Goal: Task Accomplishment & Management: Complete application form

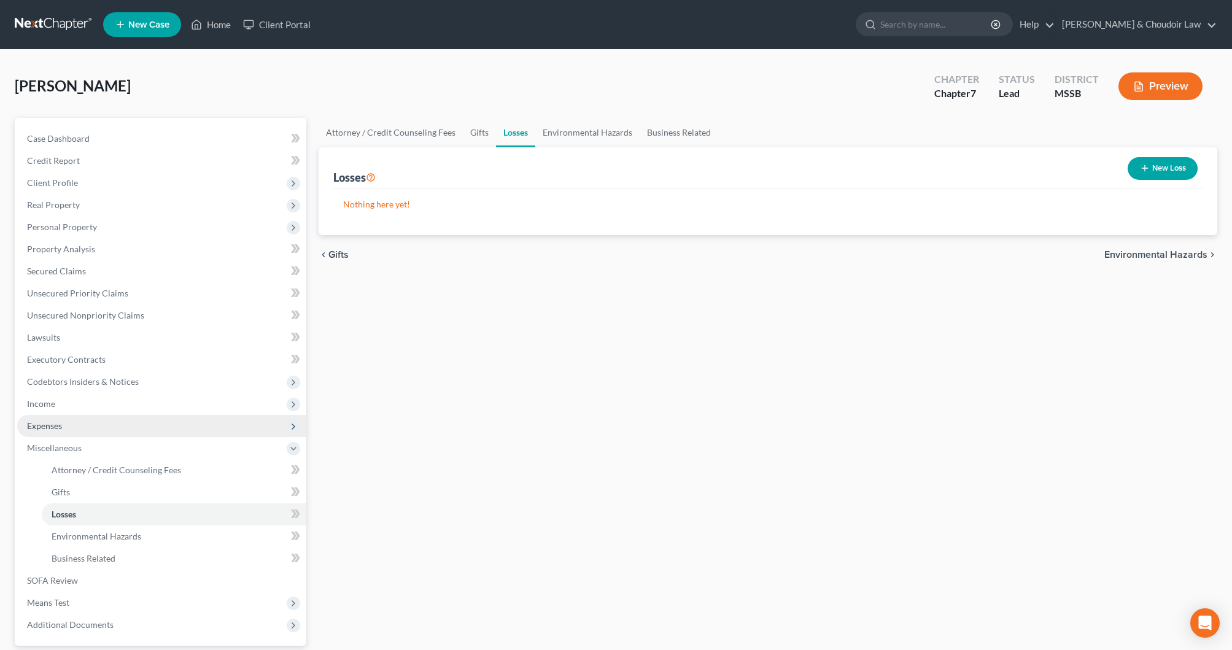
click at [57, 430] on span "Expenses" at bounding box center [44, 426] width 35 height 10
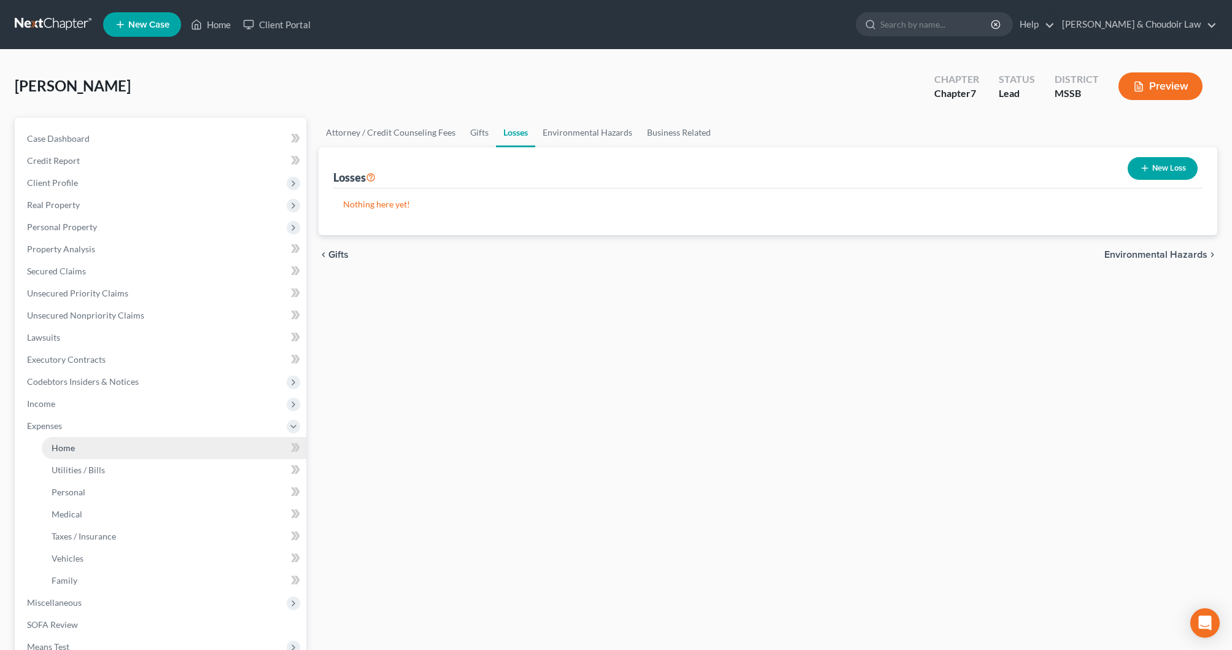
click at [60, 446] on span "Home" at bounding box center [63, 448] width 23 height 10
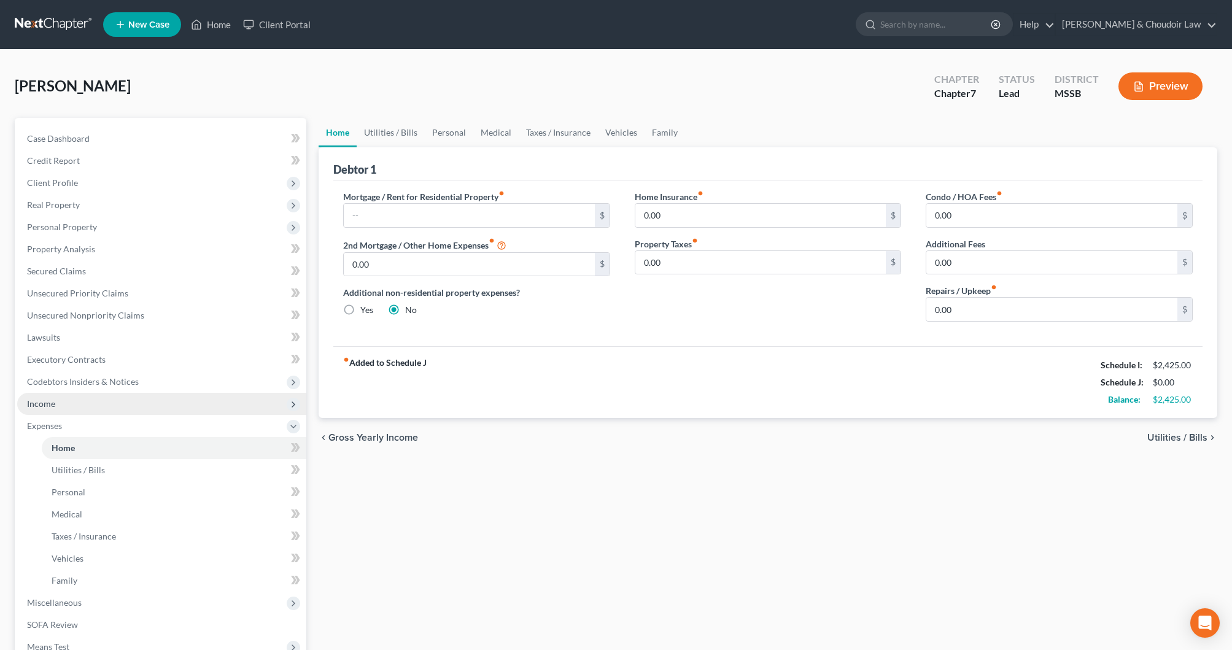
click at [53, 407] on span "Income" at bounding box center [41, 403] width 28 height 10
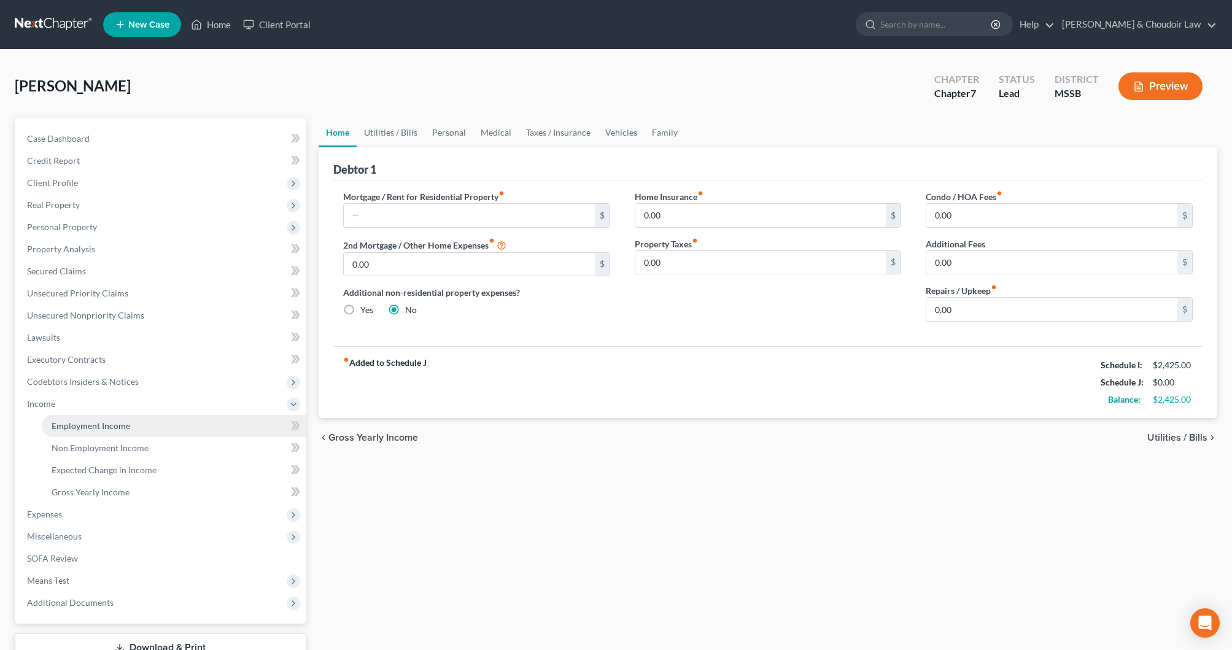
click at [61, 418] on link "Employment Income" at bounding box center [174, 426] width 265 height 22
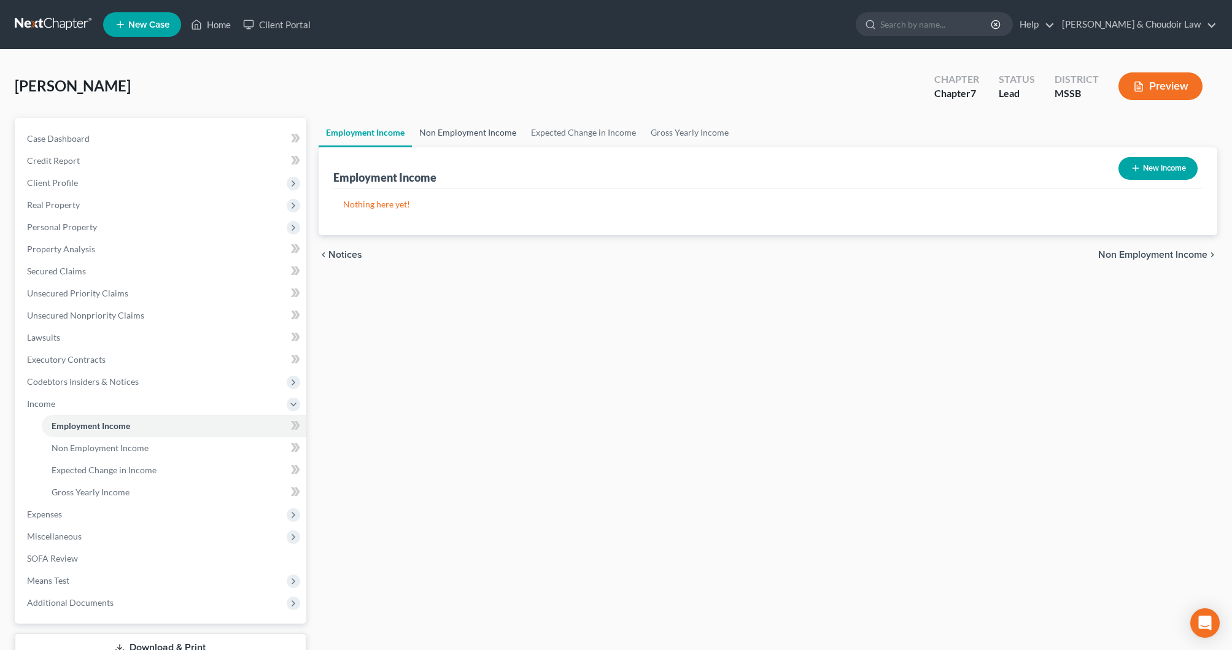
click at [503, 131] on link "Non Employment Income" at bounding box center [468, 132] width 112 height 29
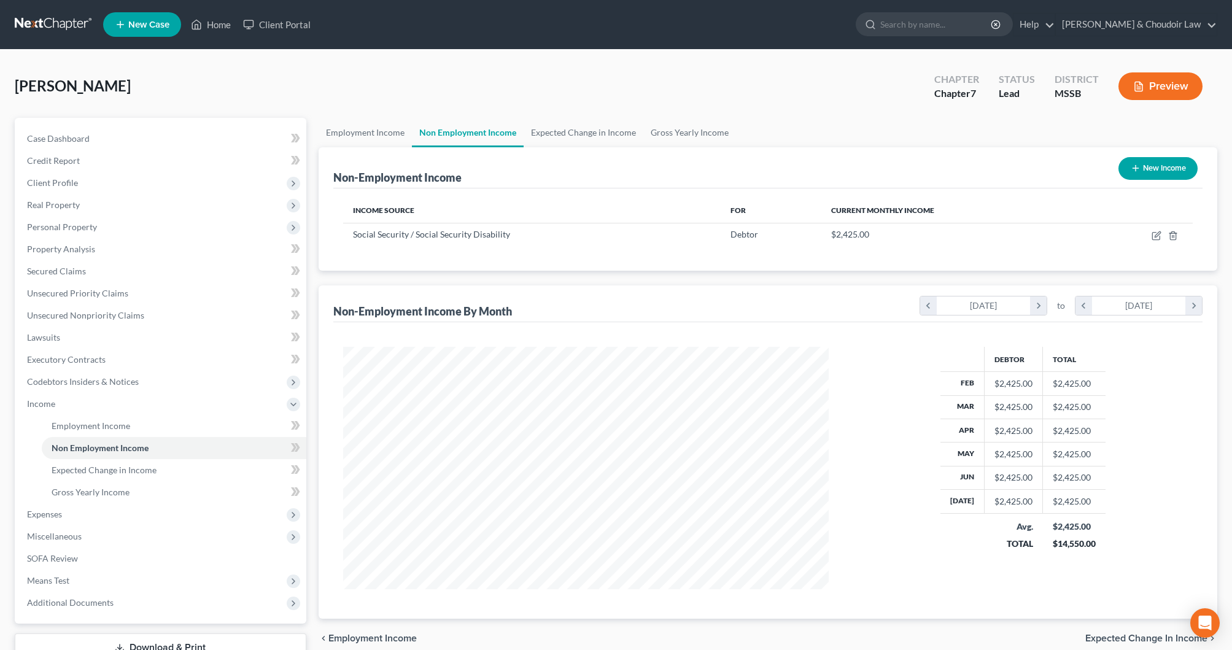
scroll to position [243, 510]
click at [581, 133] on link "Expected Change in Income" at bounding box center [584, 132] width 120 height 29
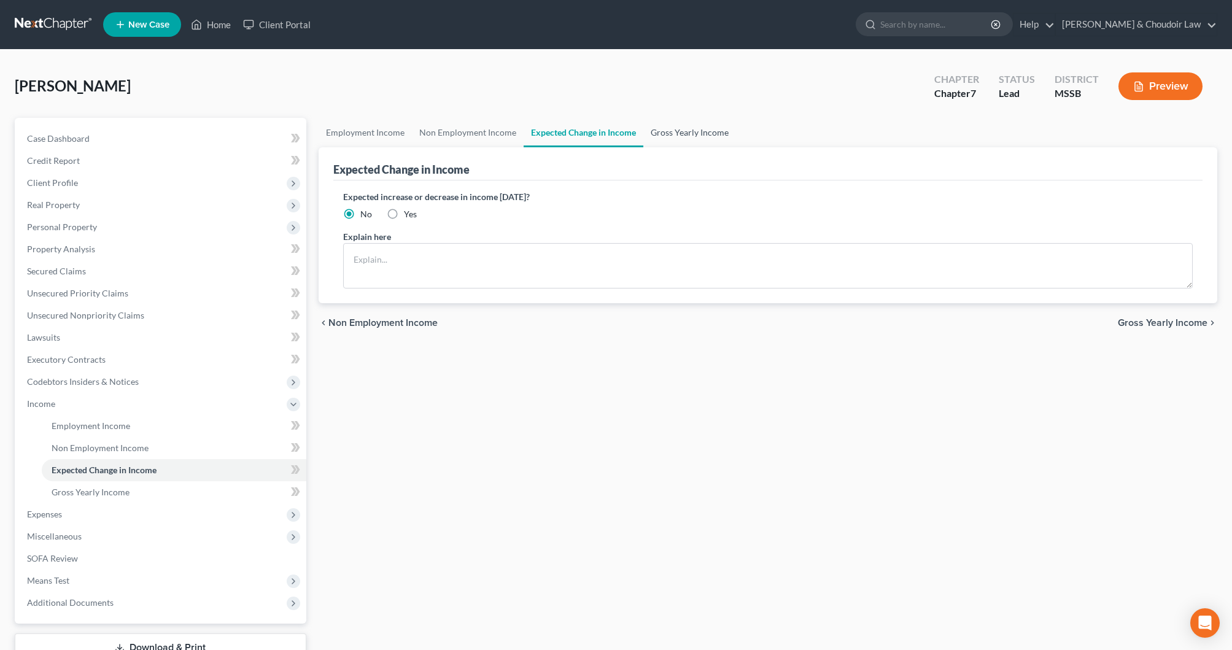
click at [677, 133] on link "Gross Yearly Income" at bounding box center [689, 132] width 93 height 29
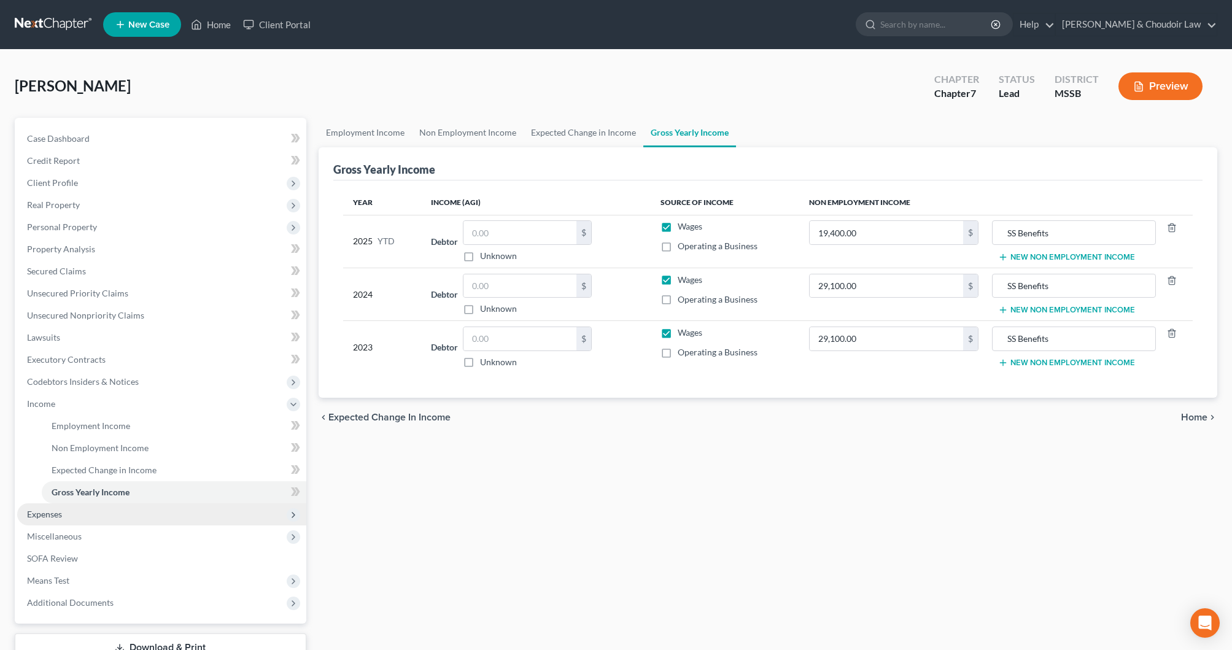
click at [55, 521] on span "Expenses" at bounding box center [161, 514] width 289 height 22
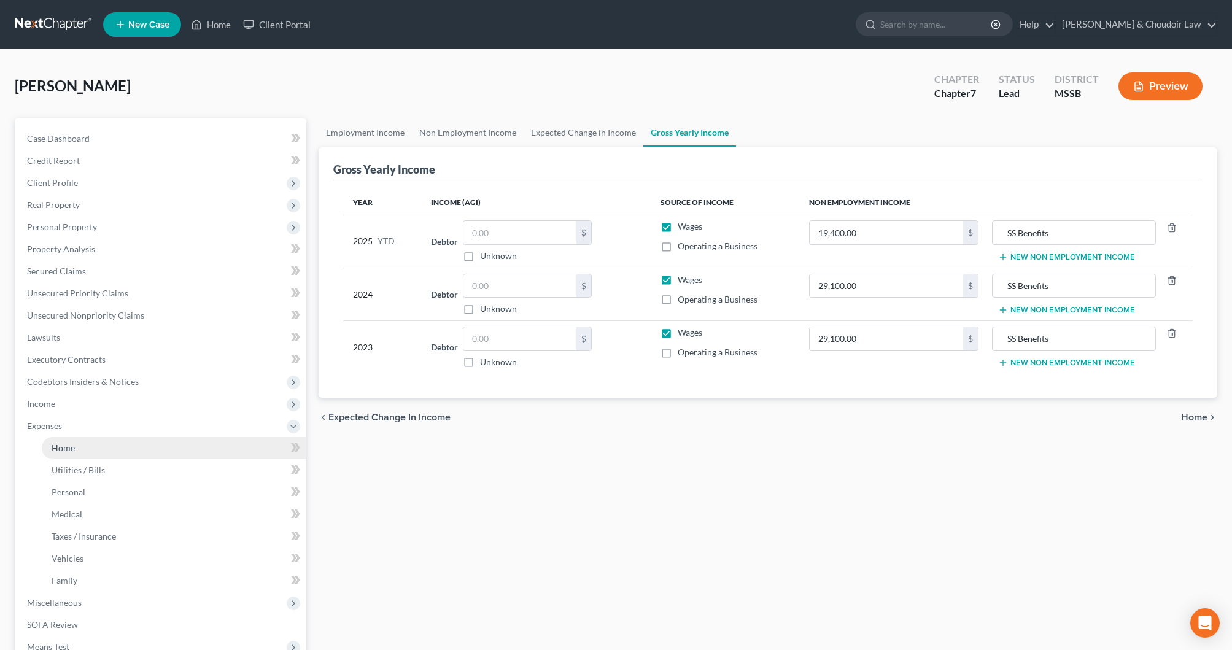
click at [82, 454] on link "Home" at bounding box center [174, 448] width 265 height 22
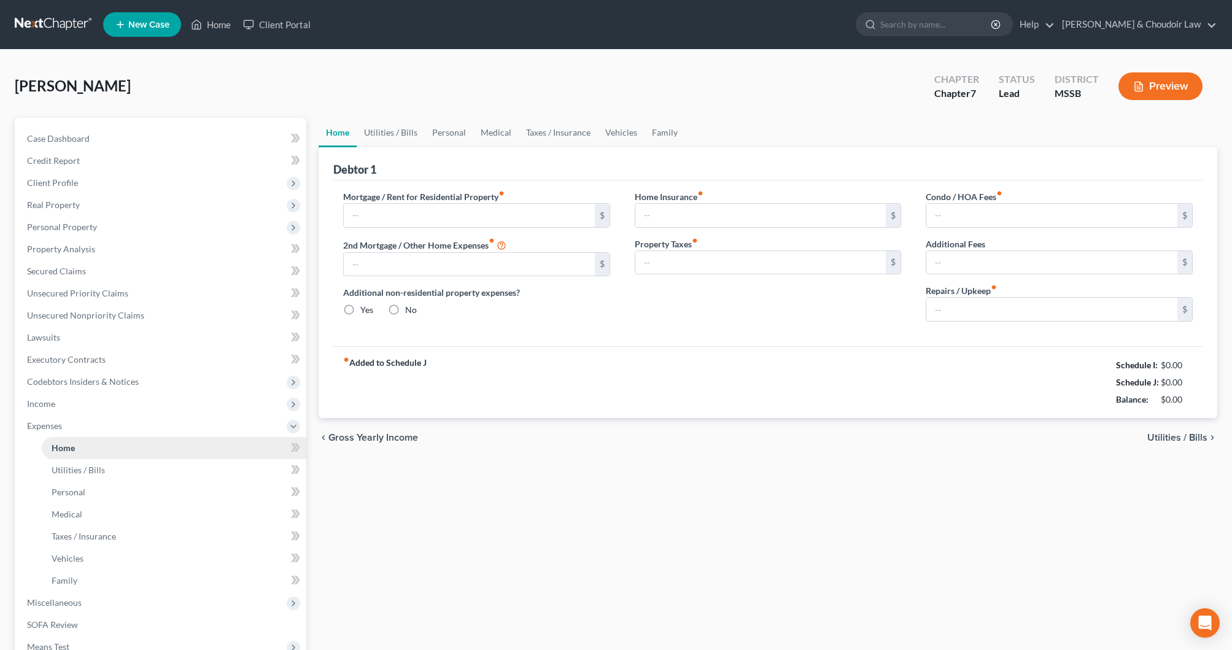
type input "0.00"
radio input "true"
type input "0.00"
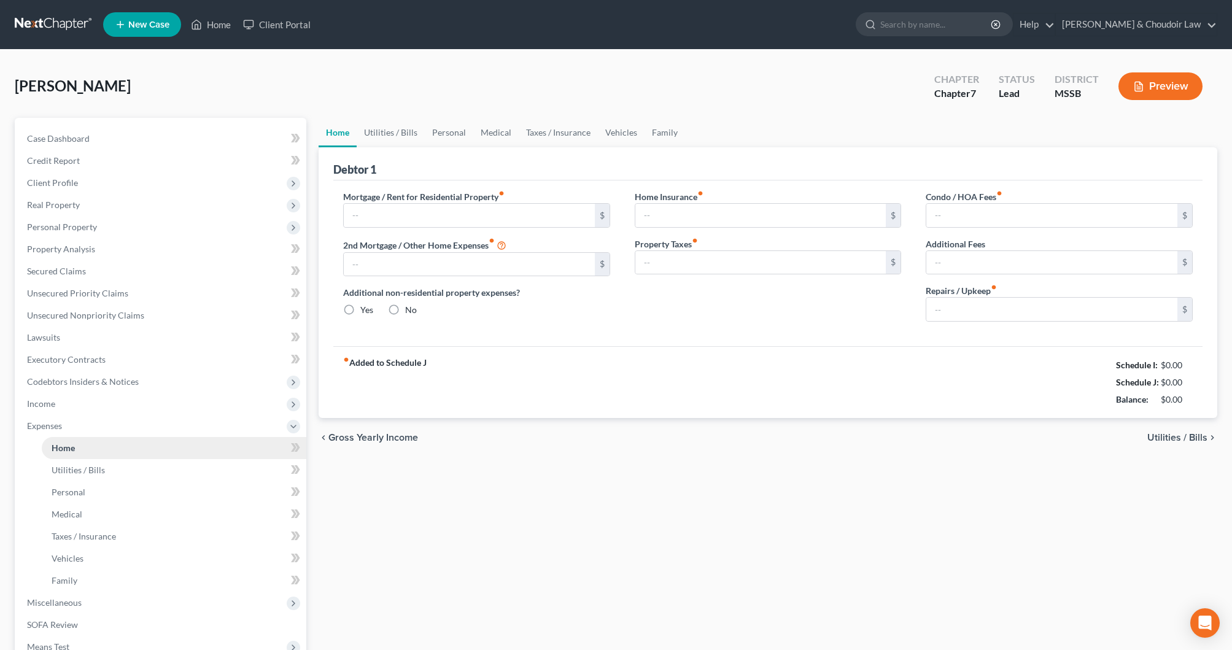
type input "0.00"
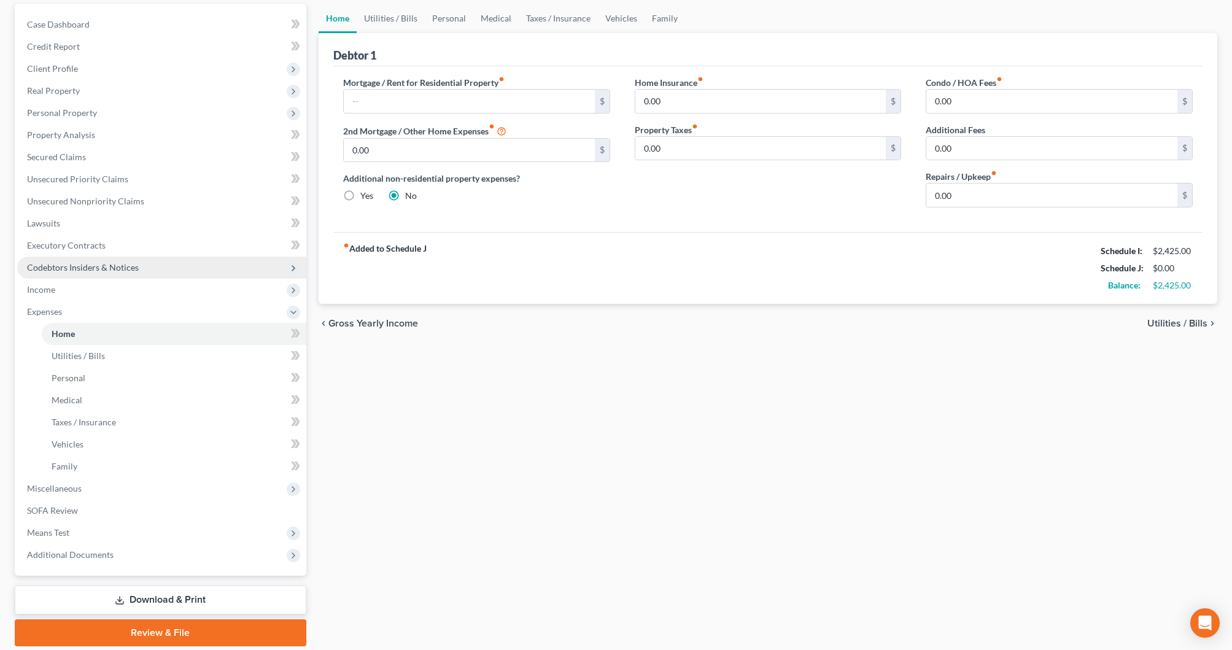
scroll to position [115, 0]
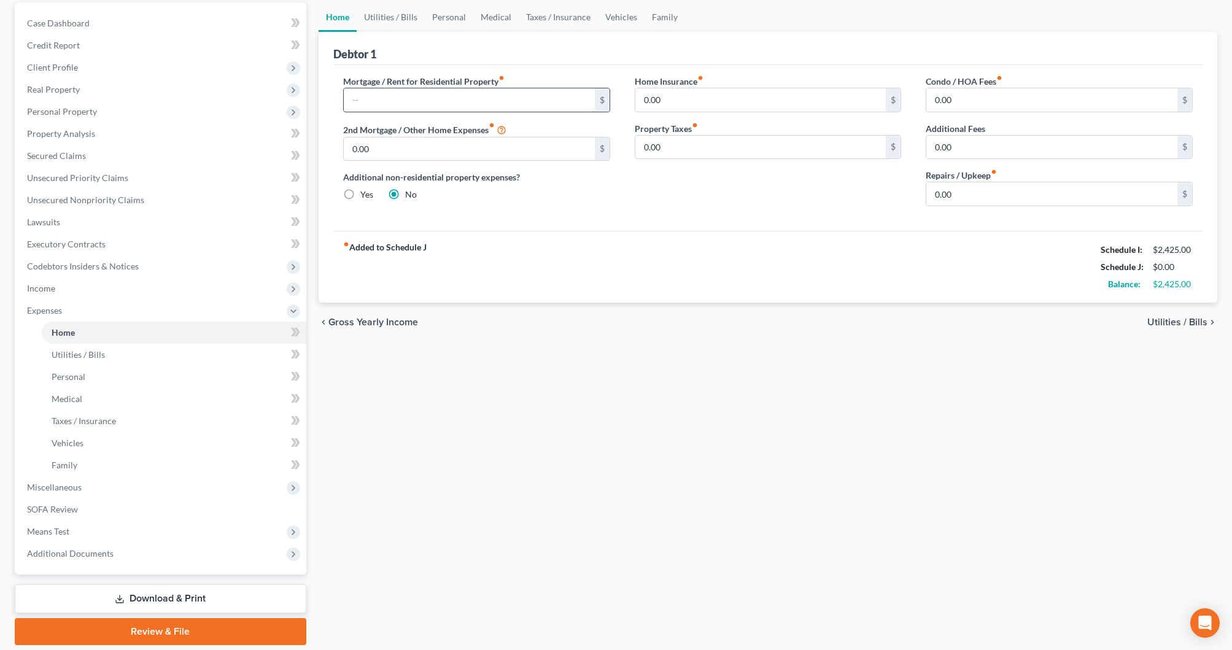
click at [423, 106] on input "text" at bounding box center [469, 99] width 251 height 23
type input "670.00"
click at [383, 20] on link "Utilities / Bills" at bounding box center [391, 16] width 68 height 29
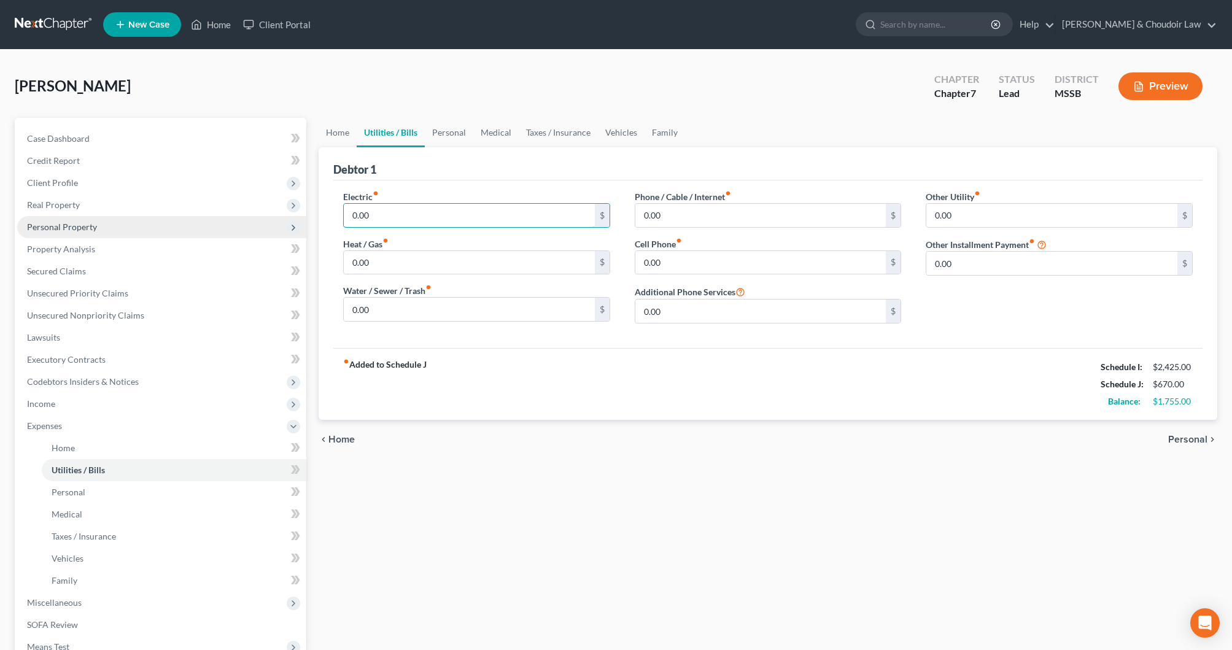
drag, startPoint x: 392, startPoint y: 214, endPoint x: 304, endPoint y: 216, distance: 87.8
click at [304, 216] on div "Petition Navigation Case Dashboard Payments Invoices Payments Payments Credit R…" at bounding box center [616, 439] width 1215 height 643
drag, startPoint x: 376, startPoint y: 266, endPoint x: 365, endPoint y: 263, distance: 11.5
click at [363, 266] on input "0.00" at bounding box center [469, 262] width 251 height 23
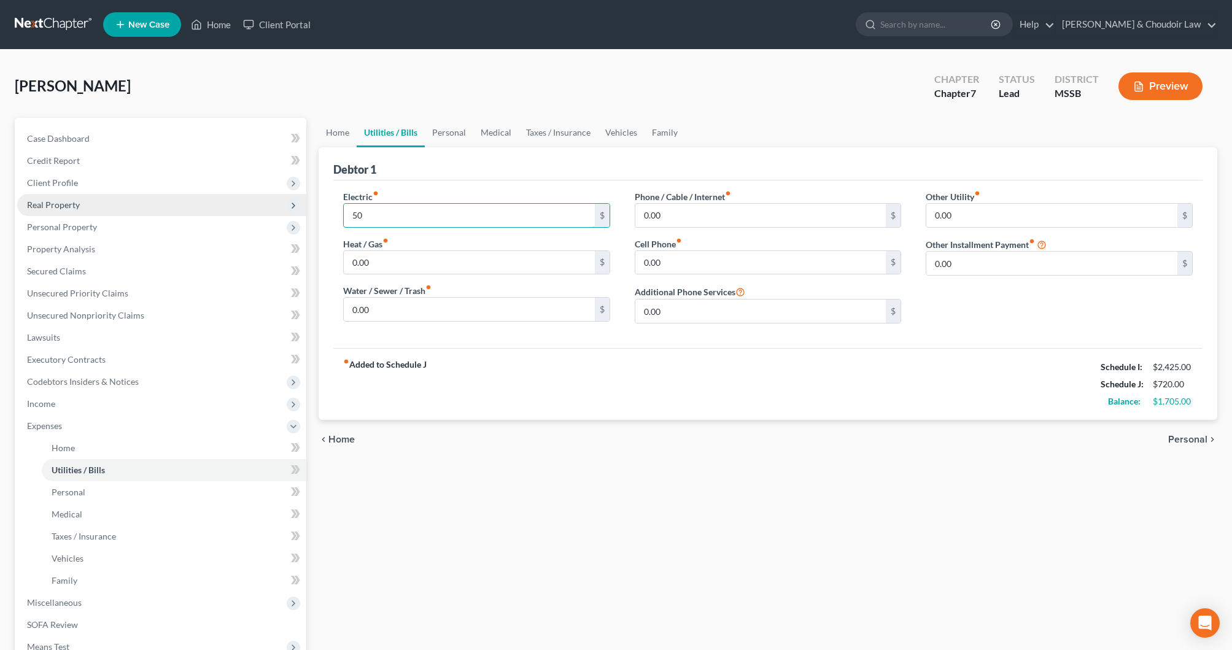
drag, startPoint x: 376, startPoint y: 212, endPoint x: 305, endPoint y: 214, distance: 71.2
click at [305, 214] on div "Petition Navigation Case Dashboard Payments Invoices Payments Payments Credit R…" at bounding box center [616, 439] width 1215 height 643
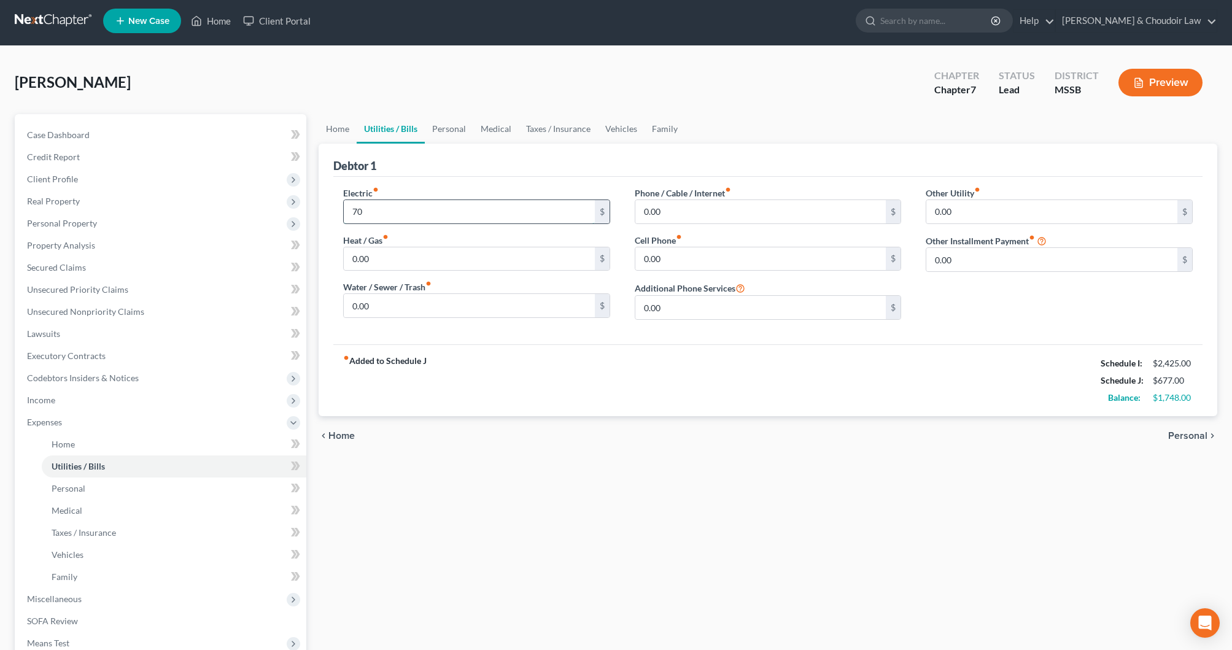
scroll to position [2, 0]
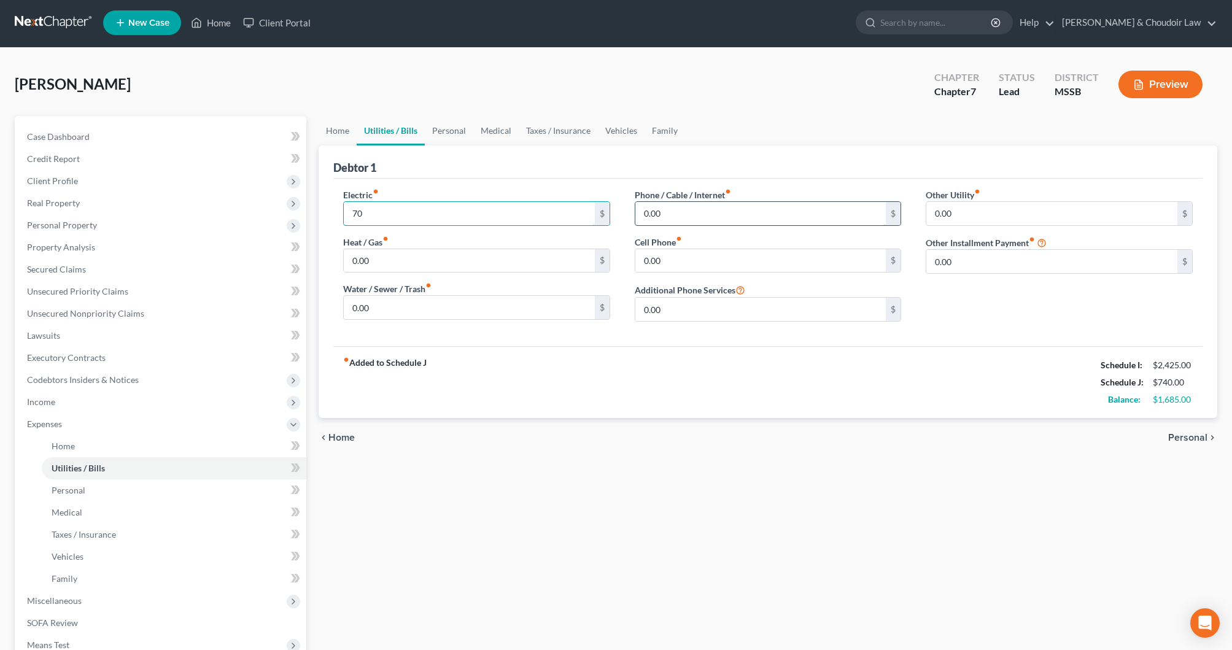
type input "70"
drag, startPoint x: 647, startPoint y: 214, endPoint x: 589, endPoint y: 214, distance: 57.7
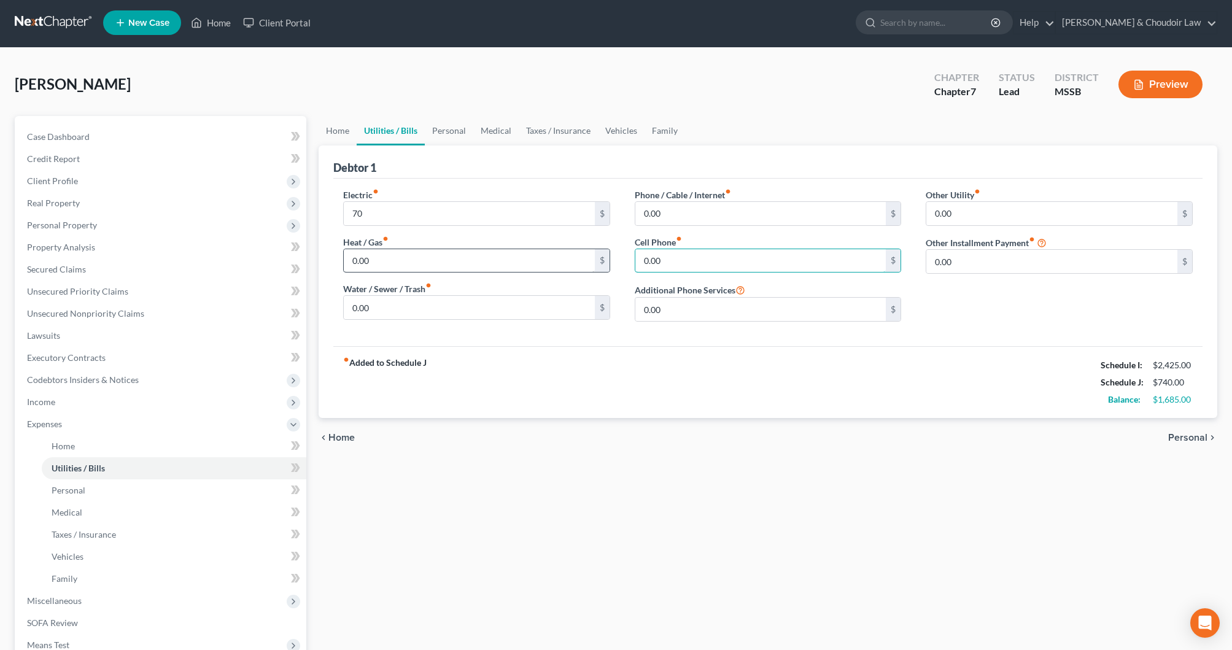
drag, startPoint x: 658, startPoint y: 261, endPoint x: 563, endPoint y: 262, distance: 95.2
type input "71.60"
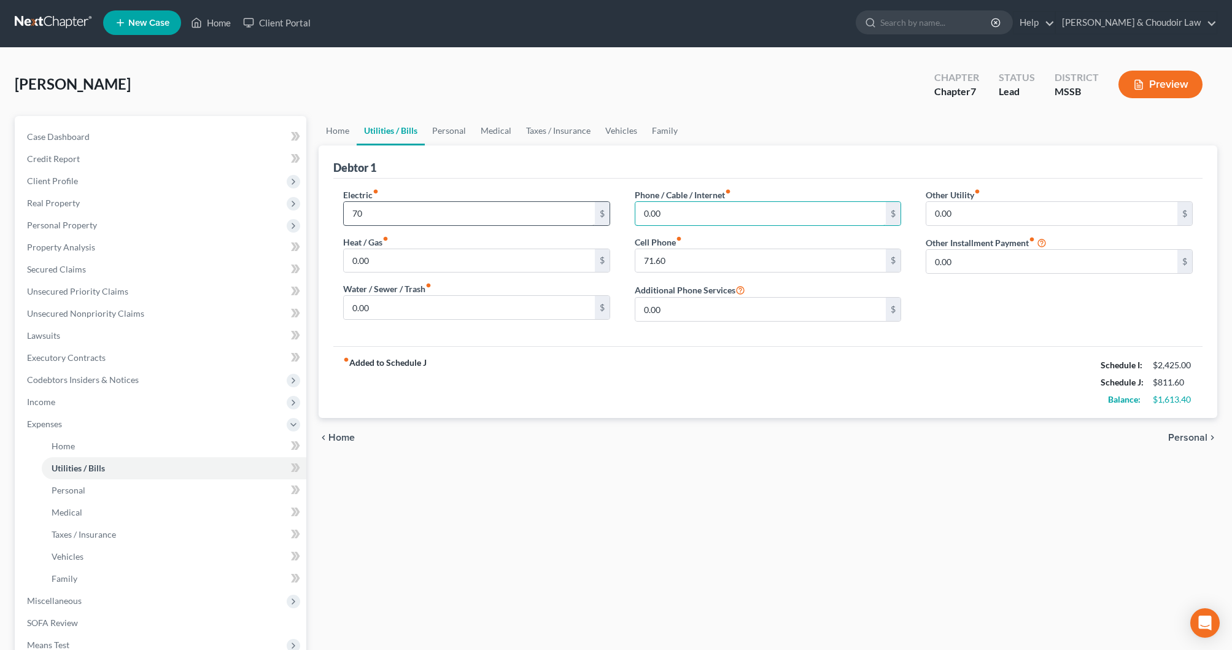
drag, startPoint x: 663, startPoint y: 214, endPoint x: 583, endPoint y: 214, distance: 79.8
click at [583, 214] on div "Electric fiber_manual_record 70 $ Heat / Gas fiber_manual_record 0.00 $ Water /…" at bounding box center [768, 259] width 874 height 143
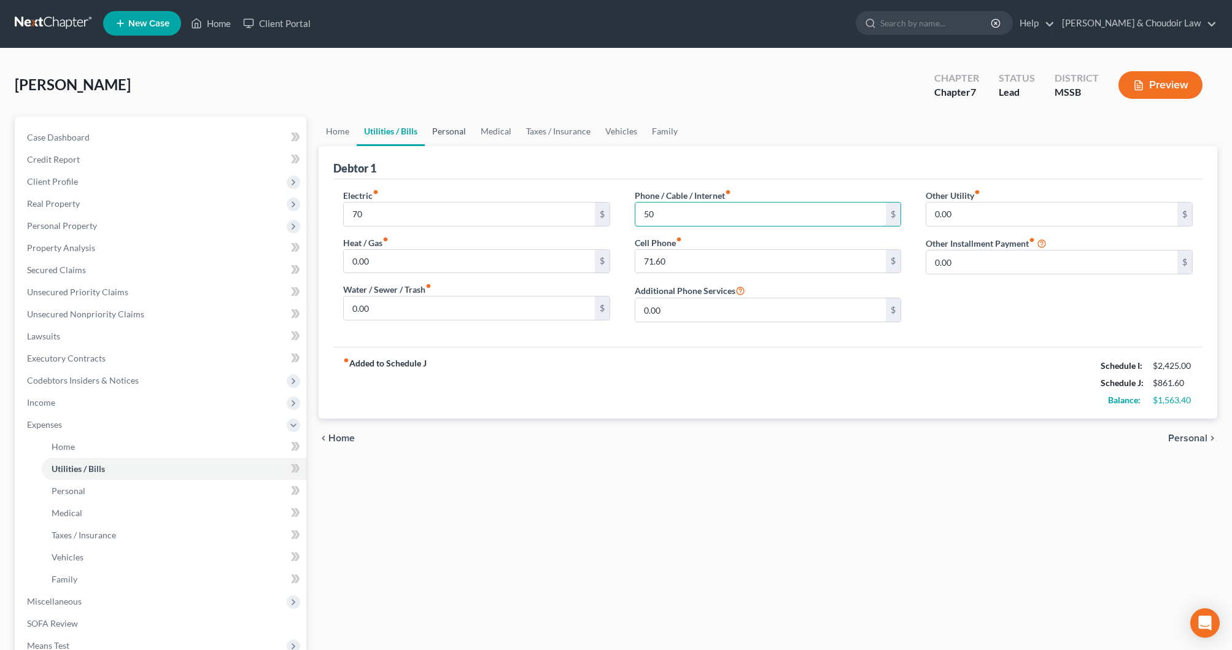
type input "50"
click at [456, 138] on link "Personal" at bounding box center [449, 131] width 49 height 29
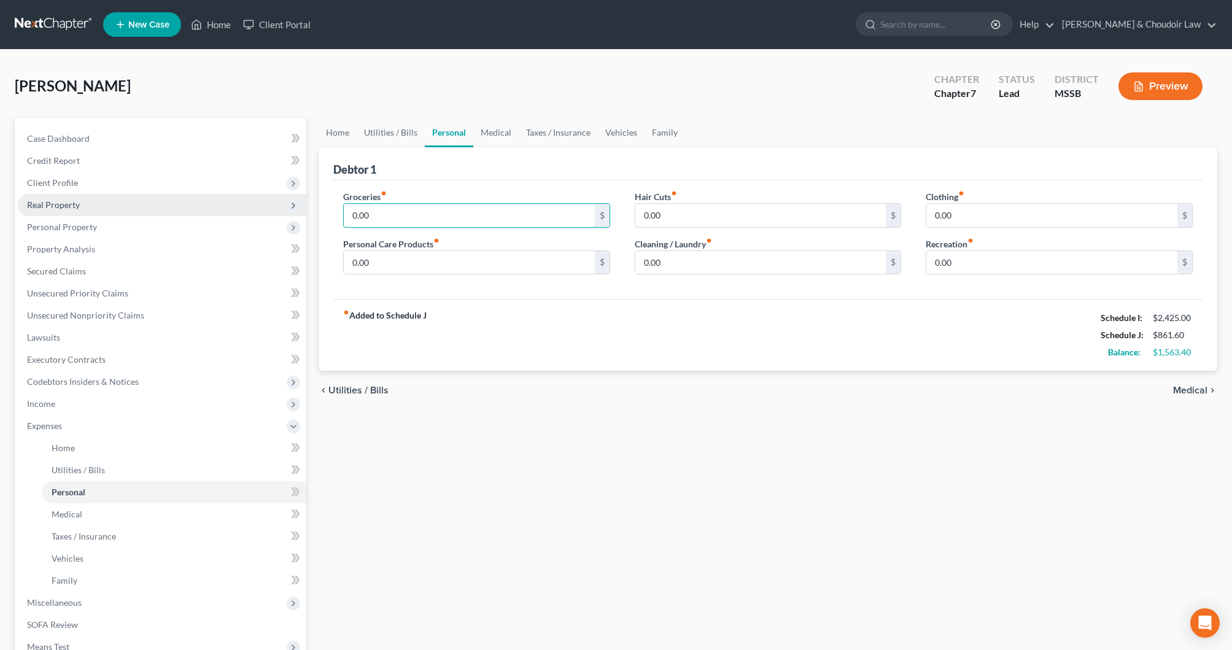
drag, startPoint x: 385, startPoint y: 214, endPoint x: 291, endPoint y: 213, distance: 93.9
click at [291, 213] on div "Petition Navigation Case Dashboard Payments Invoices Payments Payments Credit R…" at bounding box center [616, 439] width 1215 height 643
type input "400"
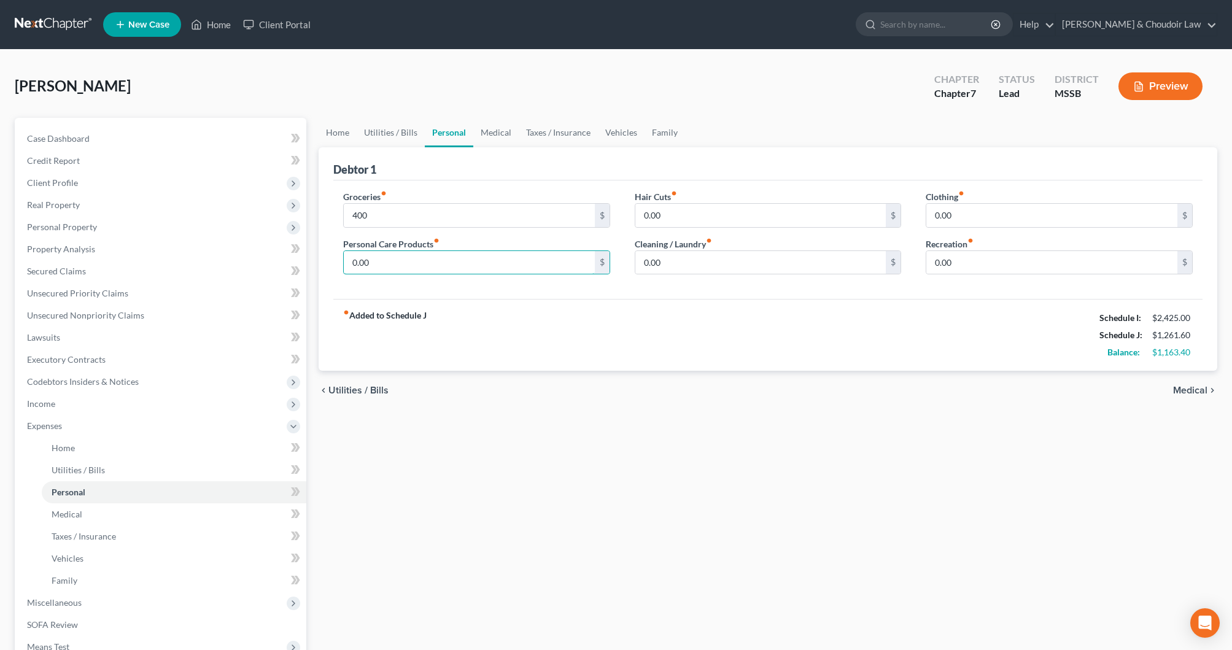
drag, startPoint x: 335, startPoint y: 262, endPoint x: 311, endPoint y: 262, distance: 23.3
click at [313, 263] on div "Home Utilities / Bills Personal Medical Taxes / Insurance Vehicles Family Debto…" at bounding box center [768, 439] width 911 height 643
type input "50"
drag, startPoint x: 666, startPoint y: 211, endPoint x: 578, endPoint y: 214, distance: 87.3
click at [578, 214] on div "Groceries fiber_manual_record 400 $ Personal Care Products fiber_manual_record …" at bounding box center [768, 237] width 874 height 95
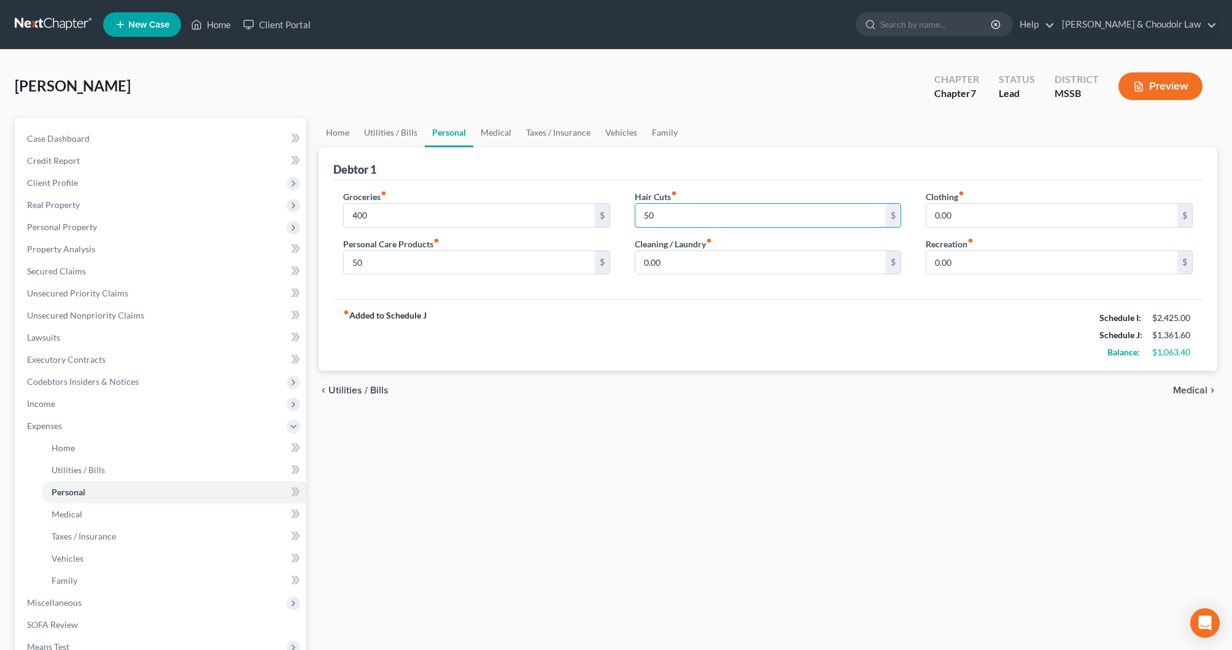
scroll to position [0, 1]
type input "50"
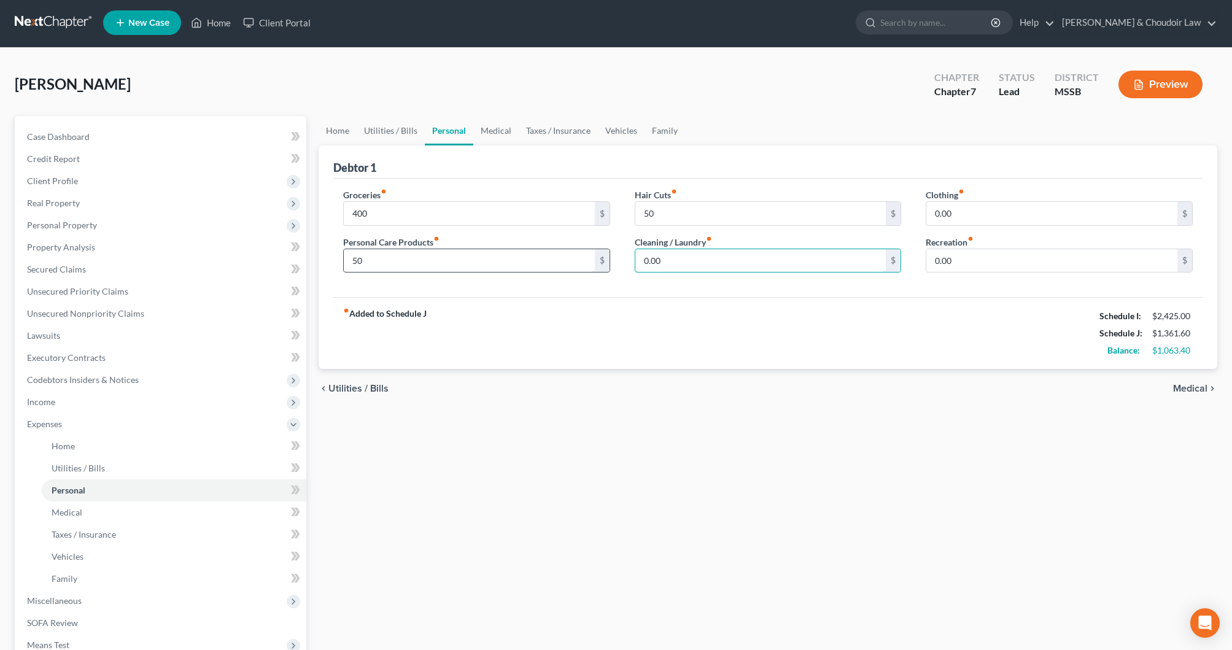
drag, startPoint x: 669, startPoint y: 260, endPoint x: 564, endPoint y: 259, distance: 105.6
click at [564, 259] on div "Groceries fiber_manual_record 400 $ Personal Care Products fiber_manual_record …" at bounding box center [768, 235] width 874 height 95
type input "50"
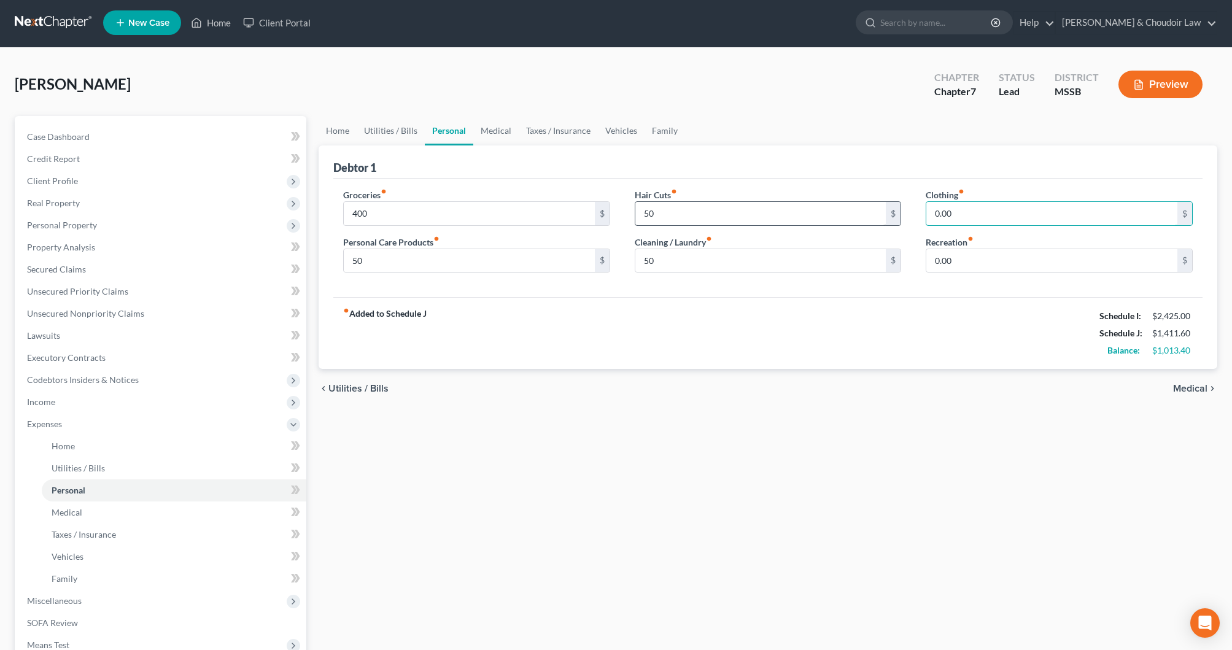
drag, startPoint x: 966, startPoint y: 215, endPoint x: 813, endPoint y: 218, distance: 153.5
click at [813, 218] on div "Groceries fiber_manual_record 400 $ Personal Care Products fiber_manual_record …" at bounding box center [768, 235] width 874 height 95
type input "50"
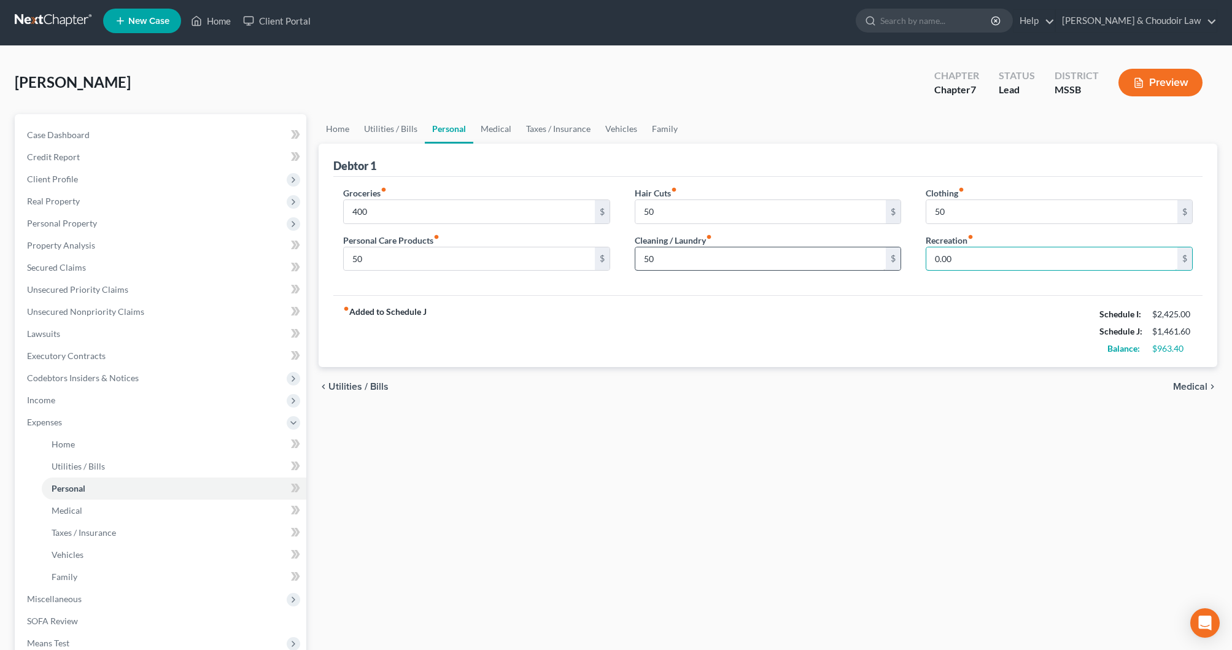
drag, startPoint x: 957, startPoint y: 261, endPoint x: 874, endPoint y: 260, distance: 83.5
click at [876, 261] on div "Groceries fiber_manual_record 400 $ Personal Care Products fiber_manual_record …" at bounding box center [768, 234] width 874 height 95
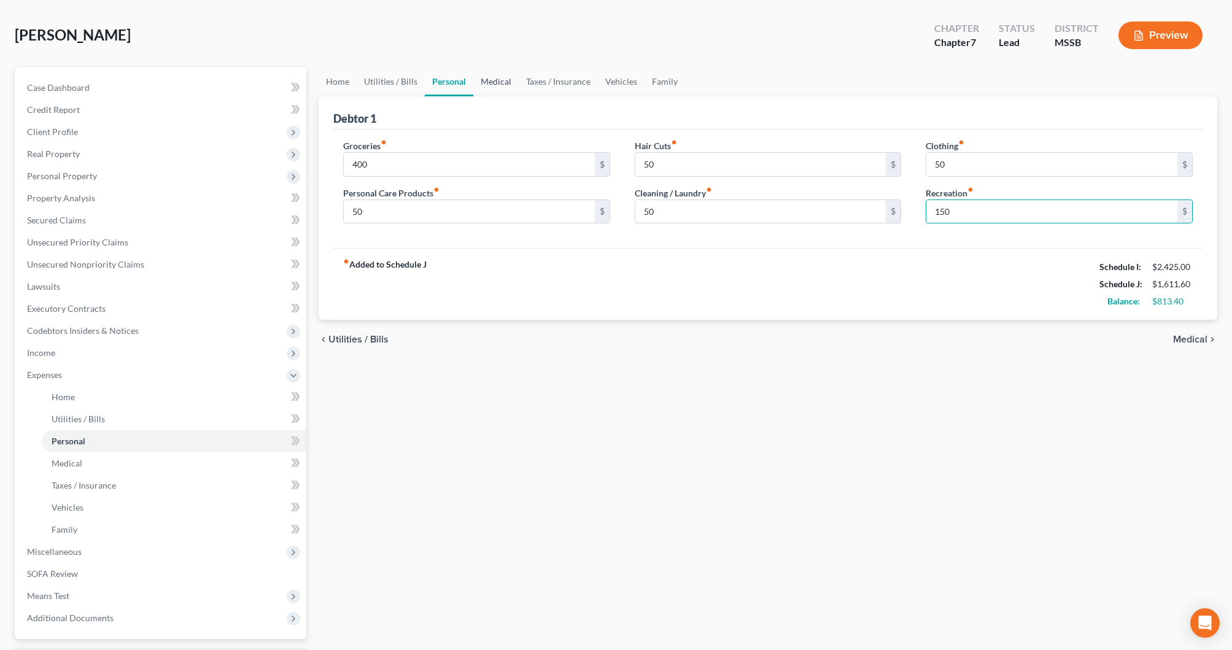
scroll to position [52, 0]
type input "150"
click at [506, 76] on link "Medical" at bounding box center [495, 80] width 45 height 29
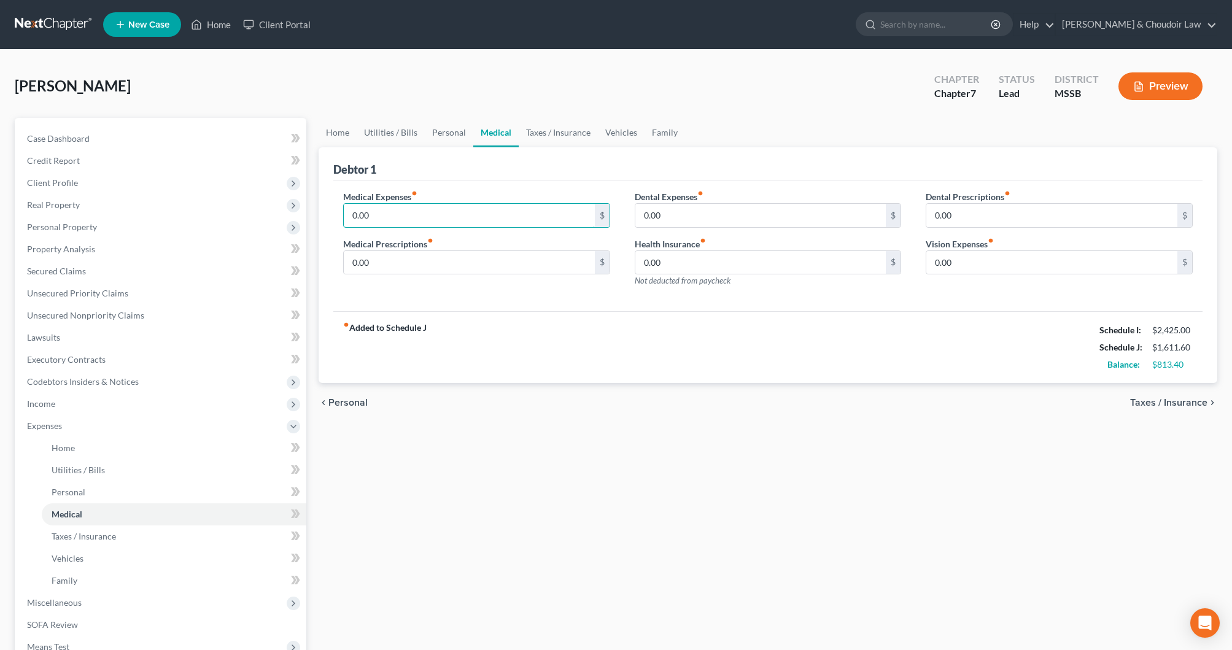
drag, startPoint x: 372, startPoint y: 217, endPoint x: 318, endPoint y: 218, distance: 54.0
click at [319, 218] on div "Debtor 1 Medical Expenses fiber_manual_record 0.00 $ Medical Prescriptions fibe…" at bounding box center [768, 265] width 899 height 236
type input "50"
drag, startPoint x: 400, startPoint y: 260, endPoint x: 293, endPoint y: 259, distance: 107.5
click at [293, 259] on div "Petition Navigation Case Dashboard Payments Invoices Payments Payments Credit R…" at bounding box center [616, 439] width 1215 height 643
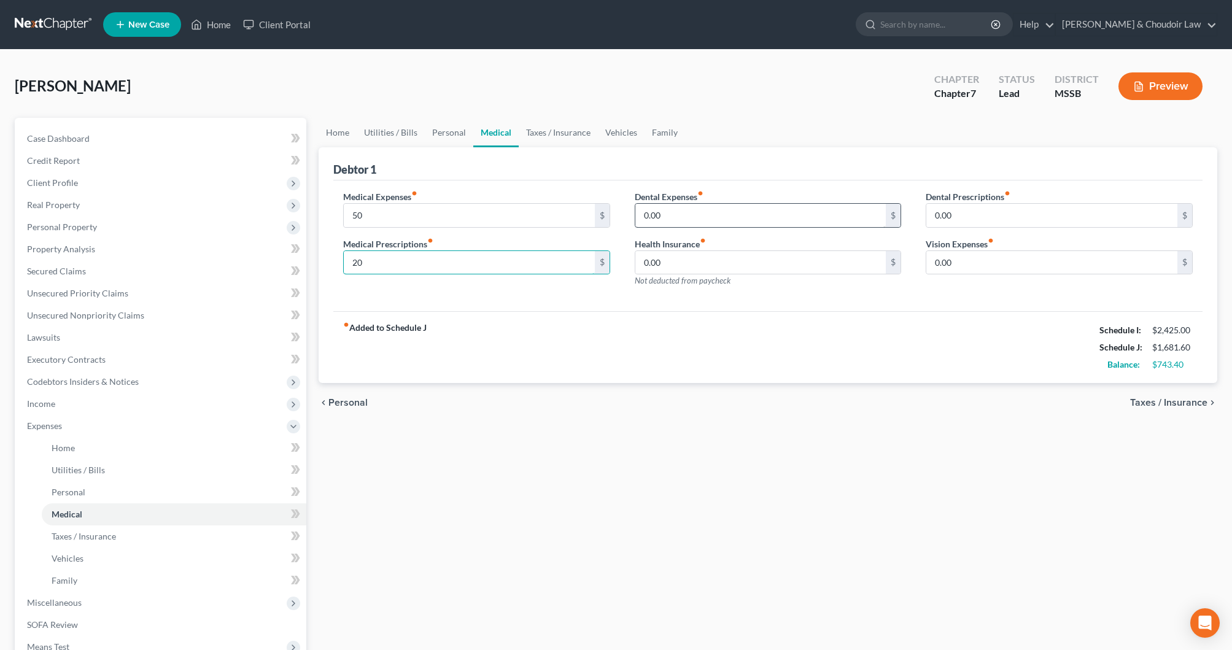
type input "20"
drag, startPoint x: 694, startPoint y: 217, endPoint x: 524, endPoint y: 215, distance: 170.1
click at [524, 215] on div "Medical Expenses fiber_manual_record 50 $ Medical Prescriptions fiber_manual_re…" at bounding box center [768, 243] width 874 height 107
type input "20"
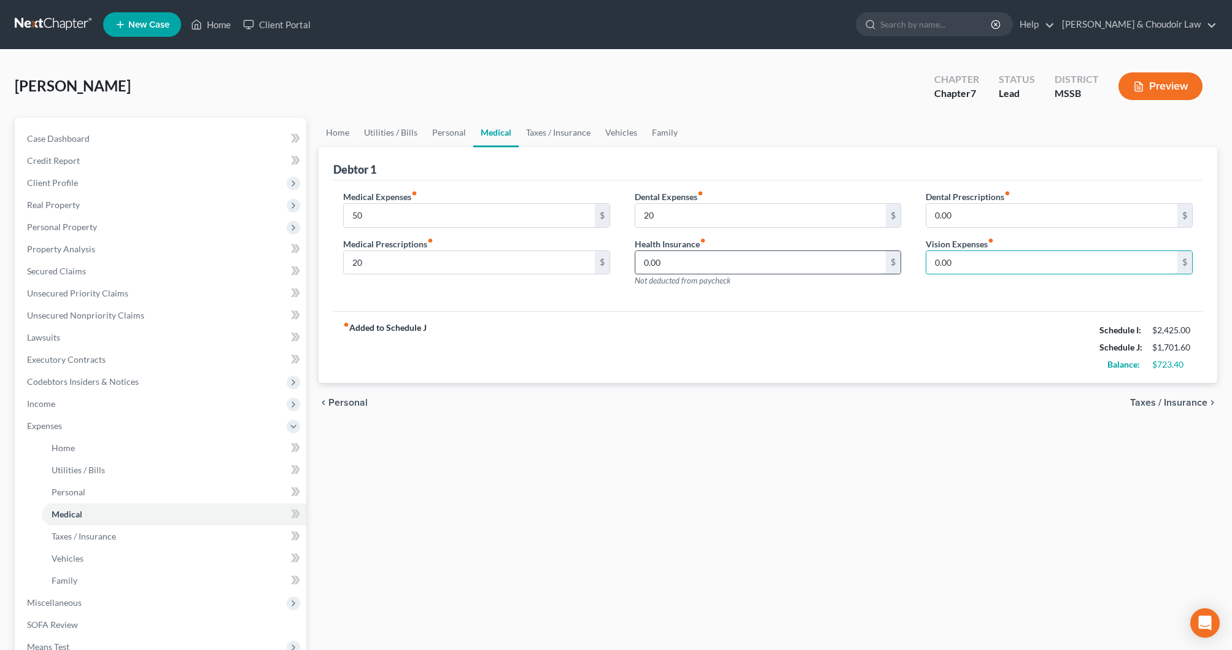
drag, startPoint x: 955, startPoint y: 260, endPoint x: 813, endPoint y: 255, distance: 142.5
click at [814, 255] on div "Medical Expenses fiber_manual_record 50 $ Medical Prescriptions fiber_manual_re…" at bounding box center [768, 243] width 874 height 107
type input "20"
click at [554, 133] on link "Taxes / Insurance" at bounding box center [558, 132] width 79 height 29
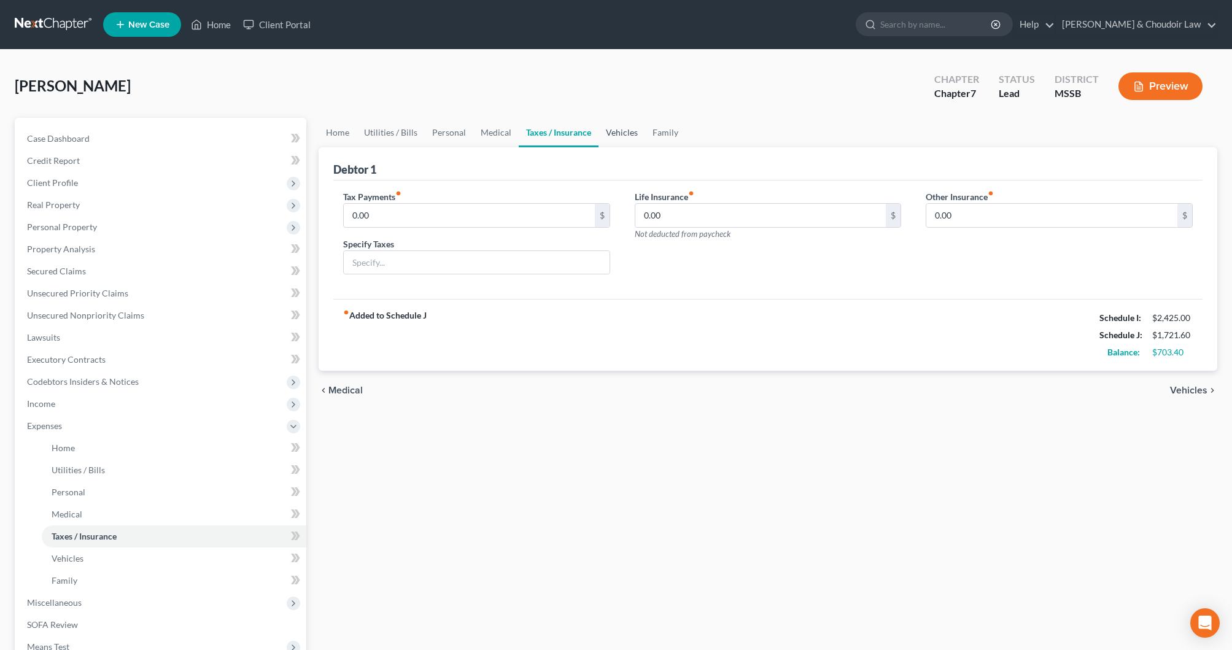
click at [626, 136] on link "Vehicles" at bounding box center [622, 132] width 47 height 29
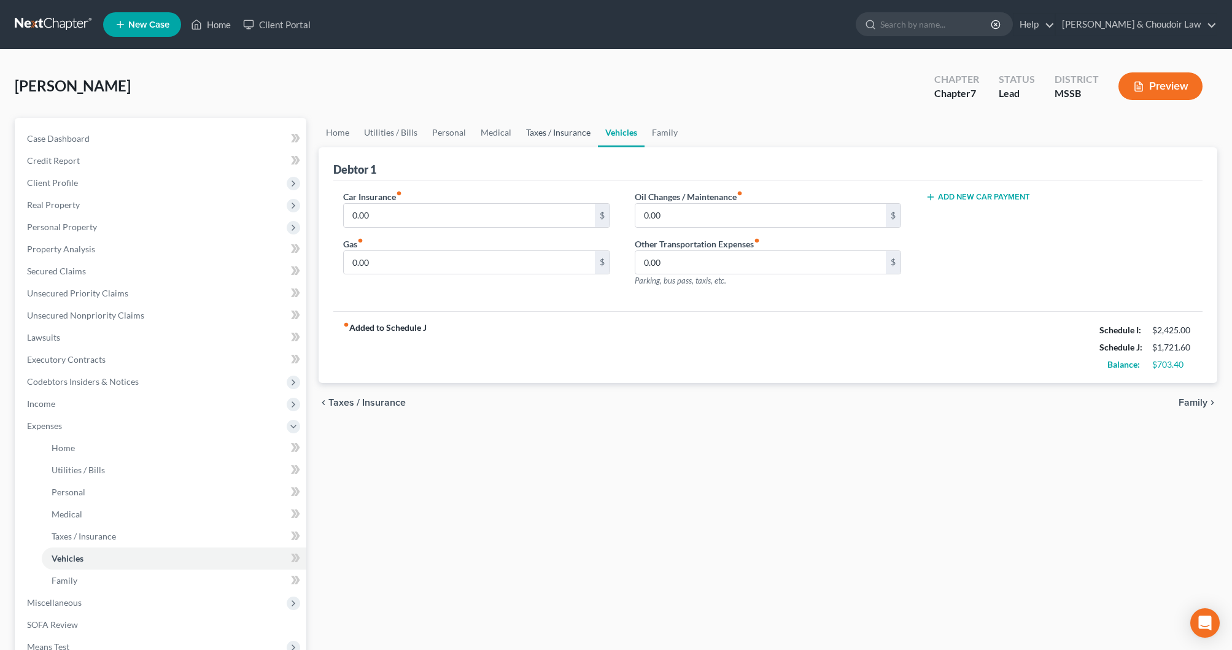
click at [550, 134] on link "Taxes / Insurance" at bounding box center [558, 132] width 79 height 29
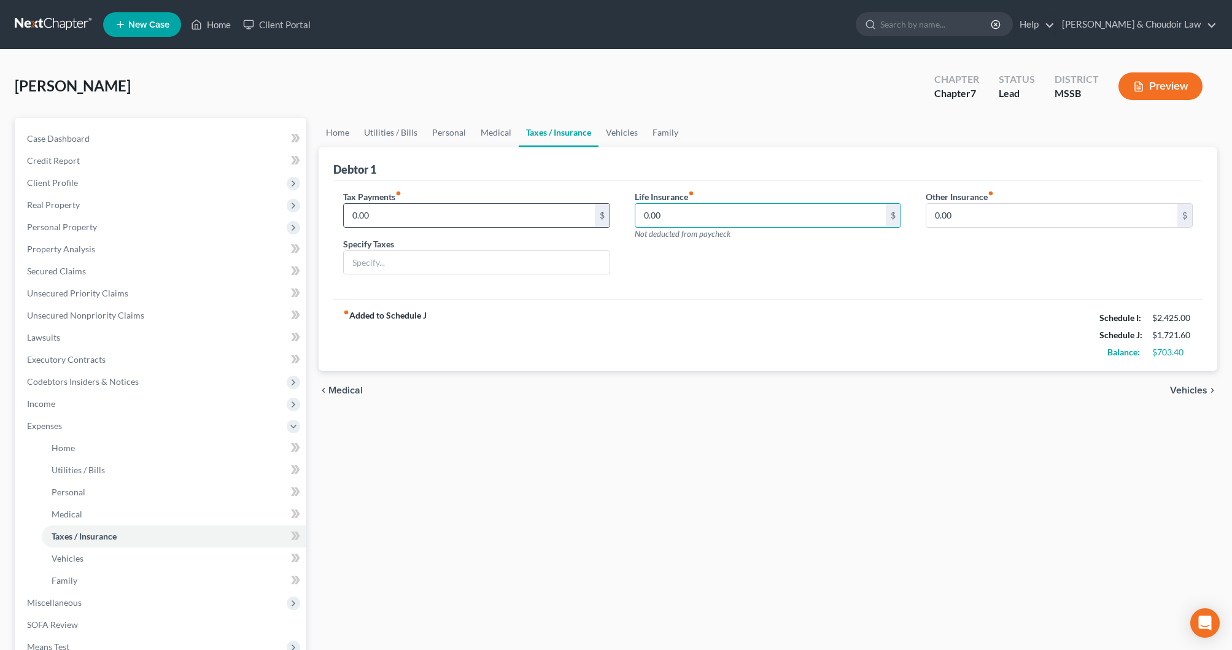
drag, startPoint x: 679, startPoint y: 220, endPoint x: 598, endPoint y: 215, distance: 81.2
click at [599, 215] on div "Tax Payments fiber_manual_record 0.00 $ Specify Taxes Life Insurance fiber_manu…" at bounding box center [768, 237] width 874 height 95
type input "57.01"
click at [615, 133] on link "Vehicles" at bounding box center [622, 132] width 47 height 29
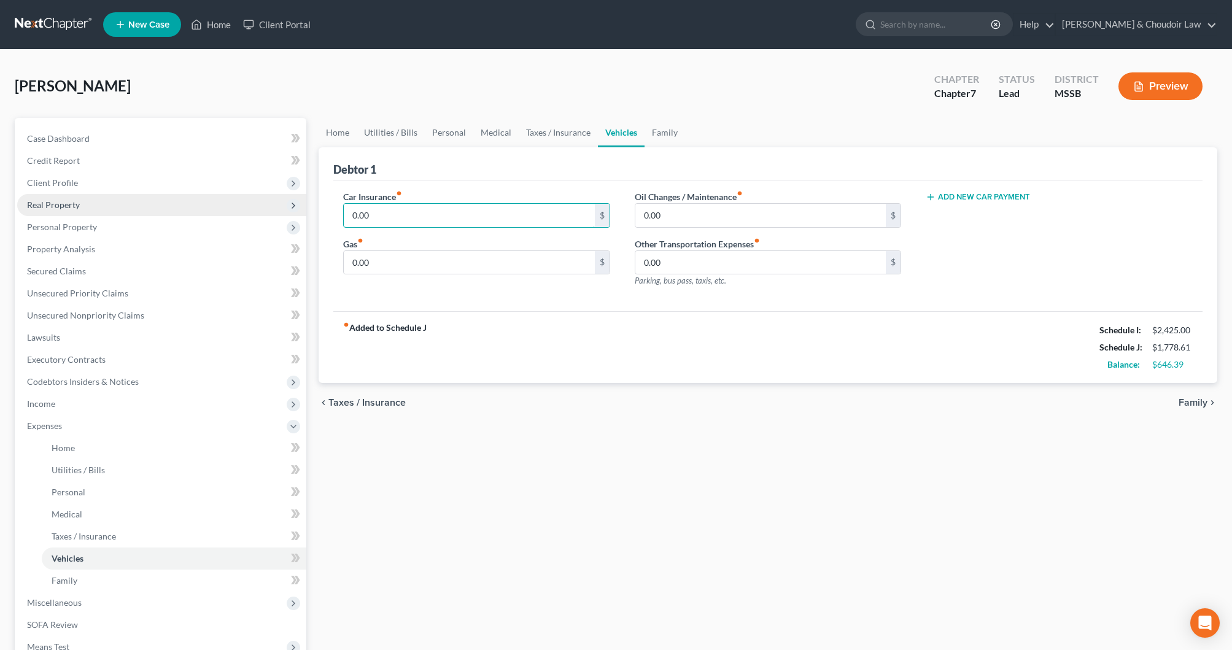
drag, startPoint x: 424, startPoint y: 219, endPoint x: 282, endPoint y: 214, distance: 142.5
click at [282, 214] on div "Petition Navigation Case Dashboard Payments Invoices Payments Payments Credit R…" at bounding box center [616, 439] width 1215 height 643
type input "56.80"
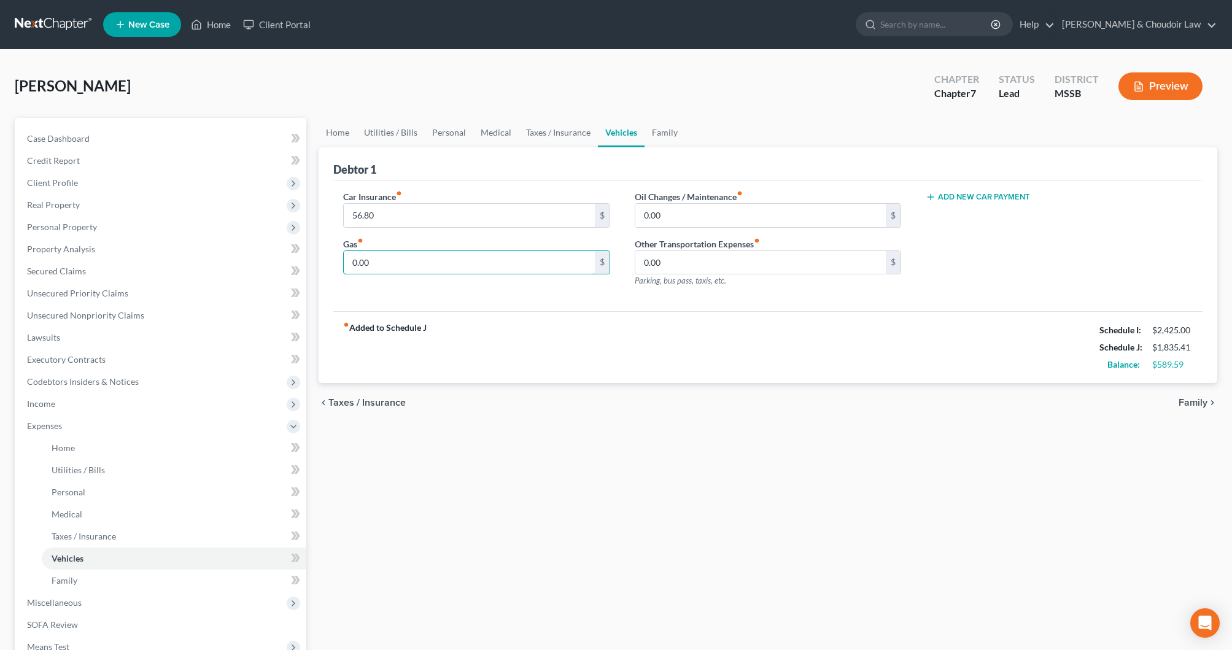
drag, startPoint x: 336, startPoint y: 267, endPoint x: 302, endPoint y: 265, distance: 34.5
click at [305, 265] on div "Petition Navigation Case Dashboard Payments Invoices Payments Payments Credit R…" at bounding box center [616, 439] width 1215 height 643
type input "50"
drag, startPoint x: 599, startPoint y: 214, endPoint x: 553, endPoint y: 213, distance: 46.1
click at [554, 213] on div "Car Insurance fiber_manual_record 56.80 $ Gas fiber_manual_record 50 $ Oil Chan…" at bounding box center [768, 243] width 874 height 107
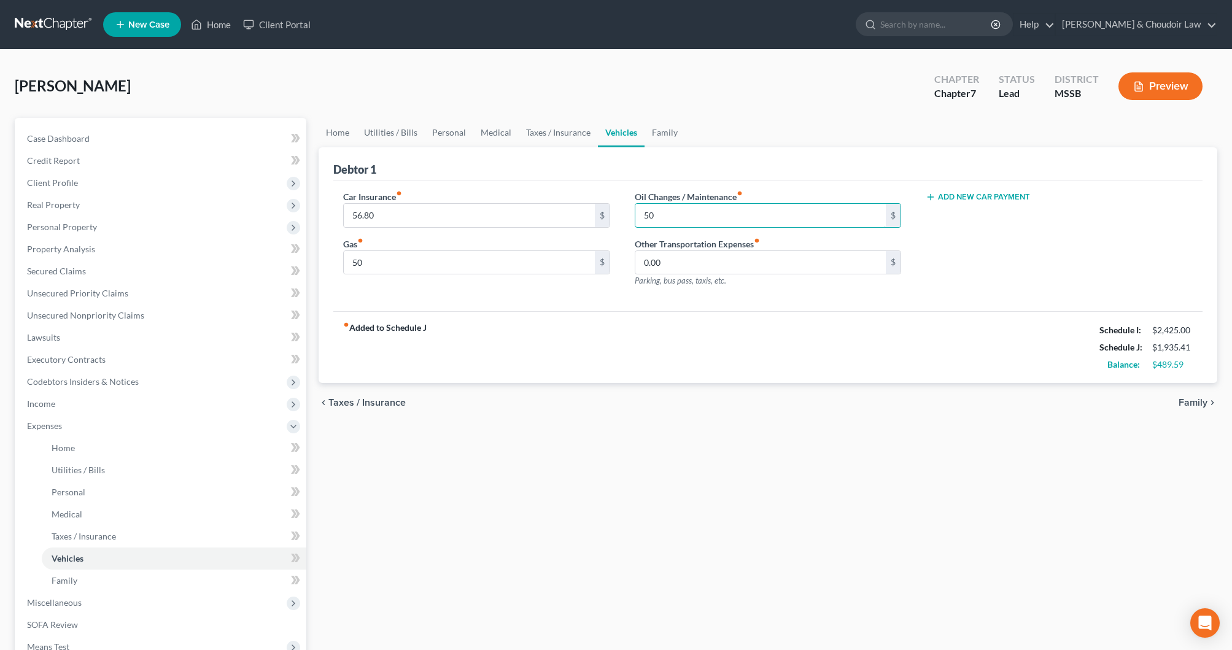
scroll to position [4, 0]
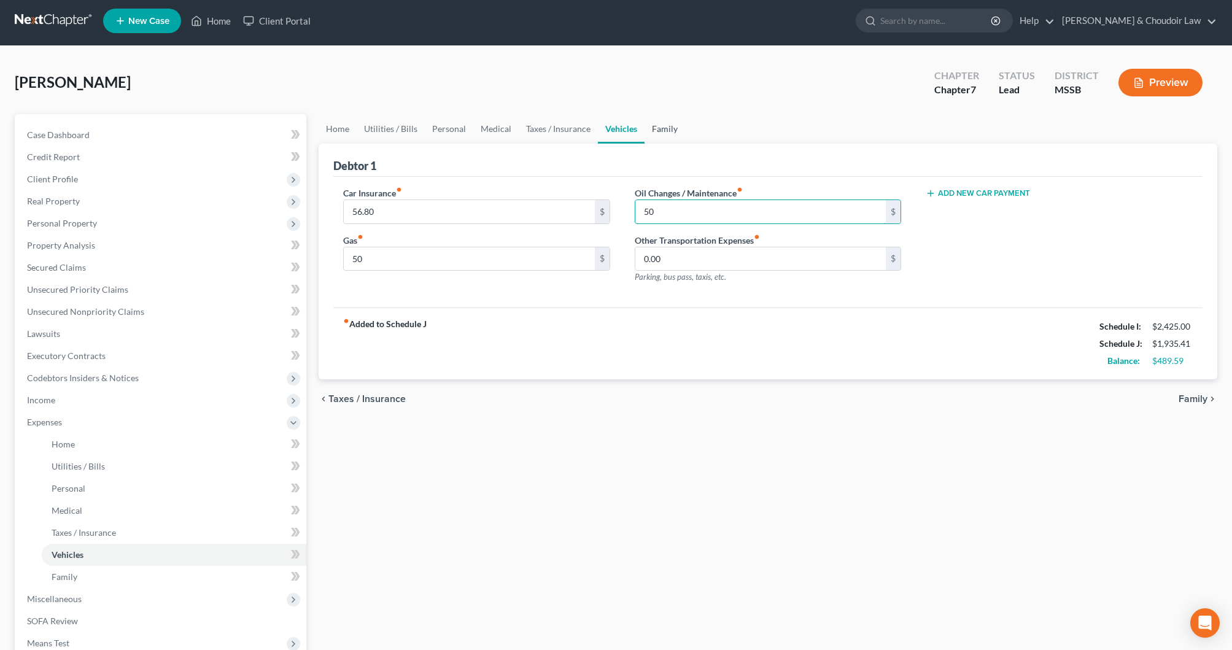
type input "50"
click at [666, 125] on link "Family" at bounding box center [665, 128] width 41 height 29
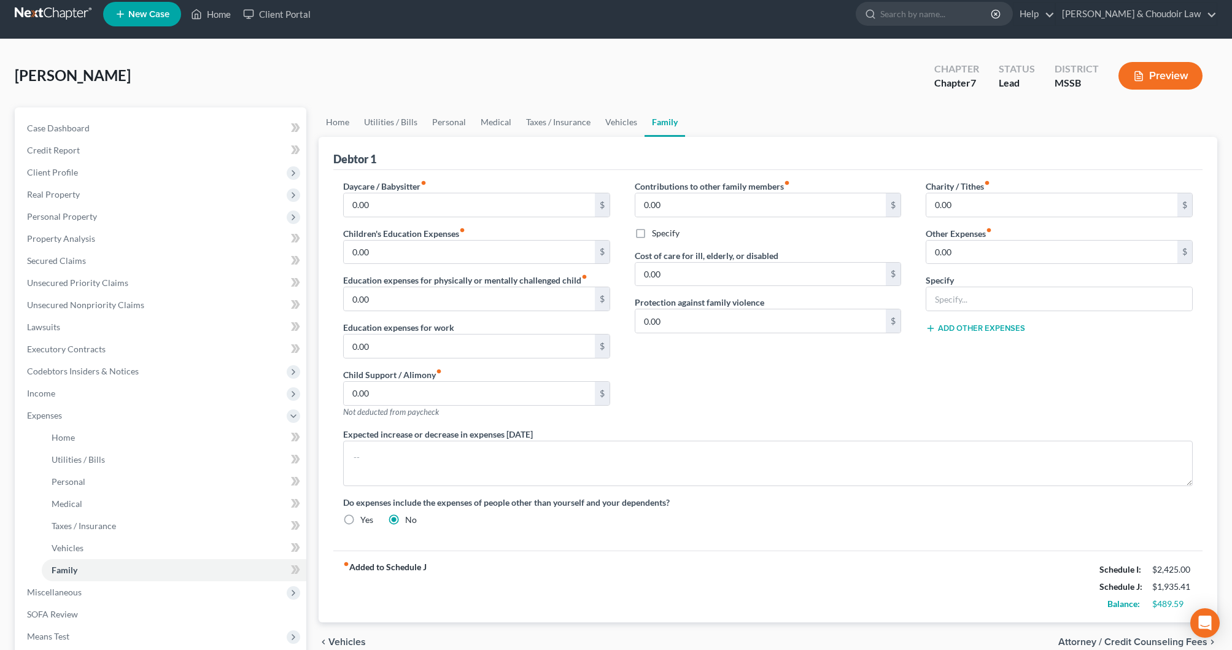
scroll to position [12, 0]
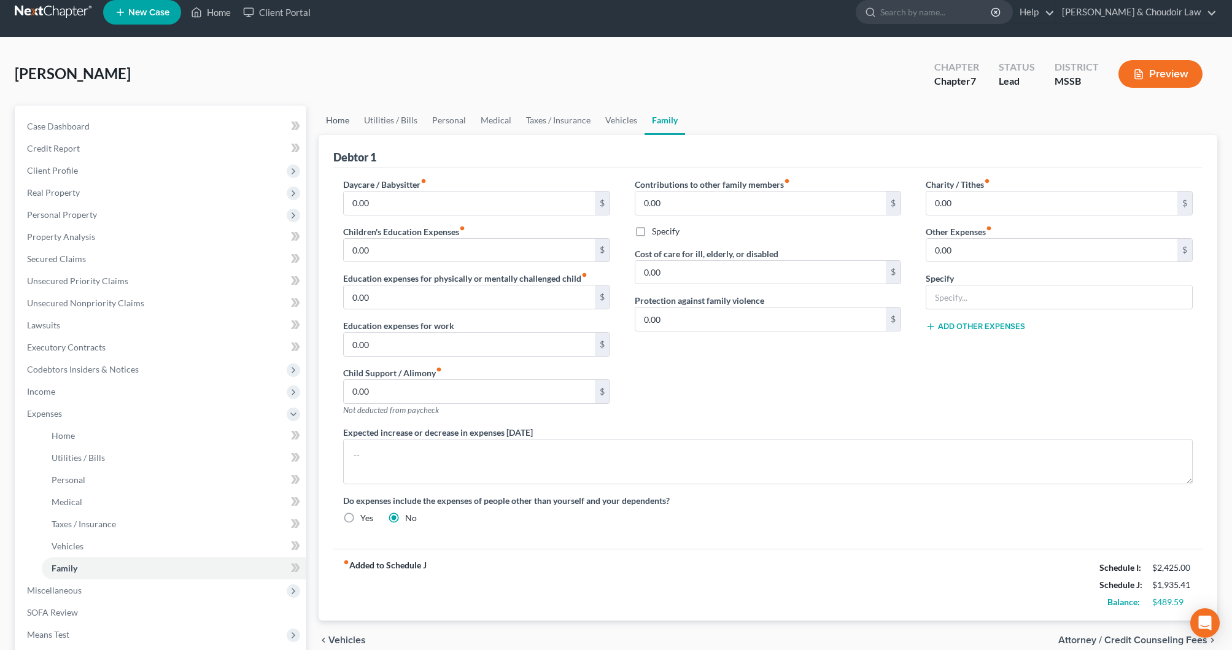
click at [343, 126] on link "Home" at bounding box center [338, 120] width 38 height 29
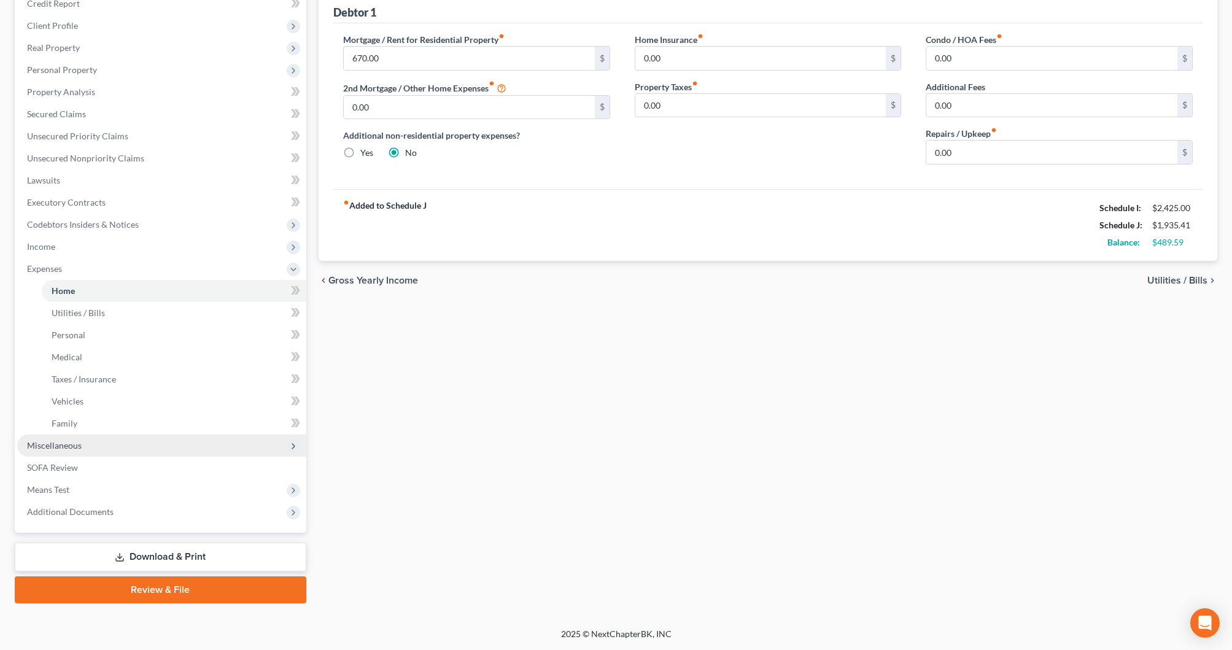
click at [77, 443] on span "Miscellaneous" at bounding box center [54, 445] width 55 height 10
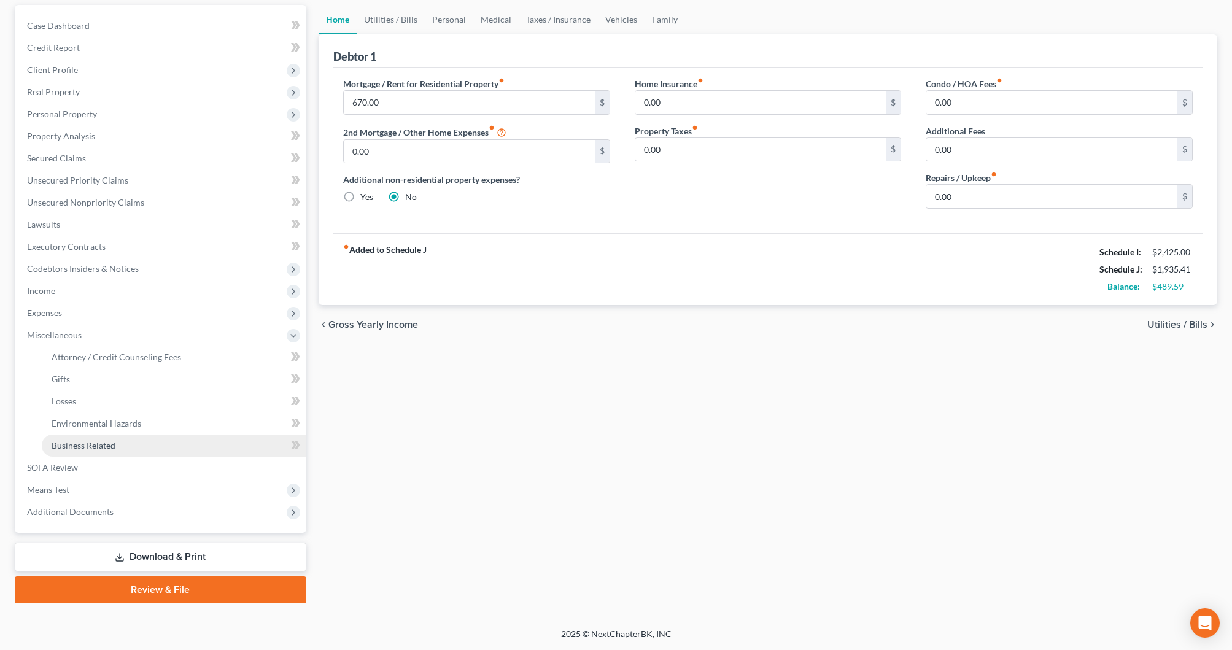
scroll to position [113, 0]
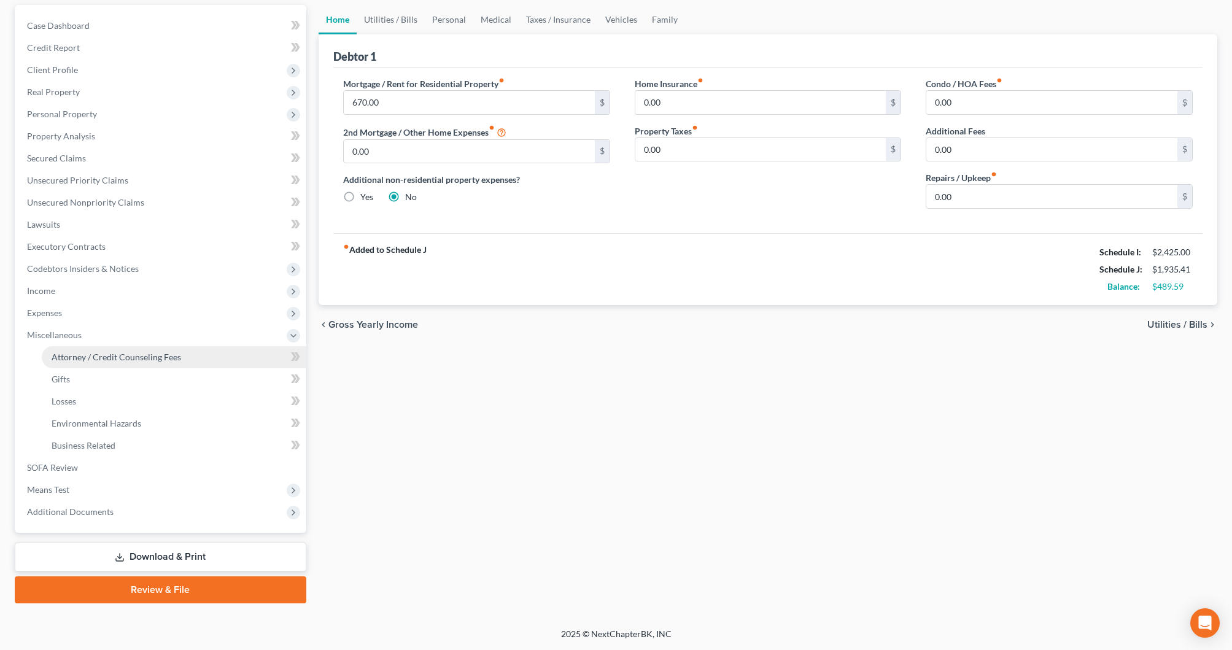
click at [125, 364] on link "Attorney / Credit Counseling Fees" at bounding box center [174, 357] width 265 height 22
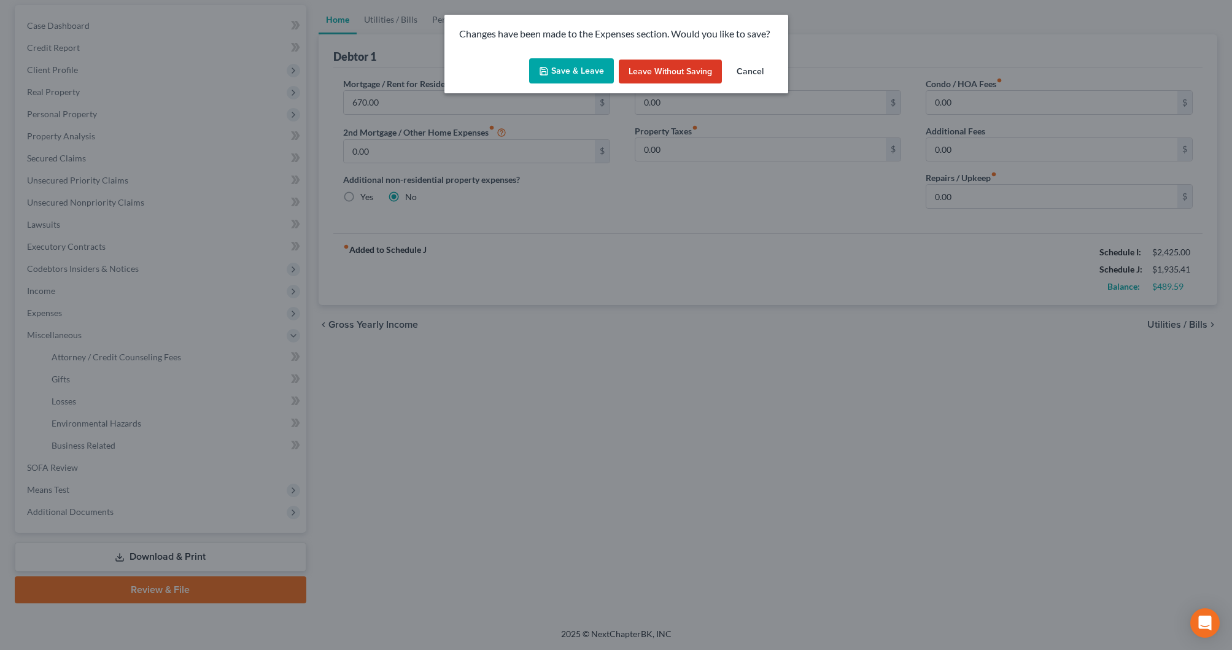
click at [578, 67] on button "Save & Leave" at bounding box center [571, 71] width 85 height 26
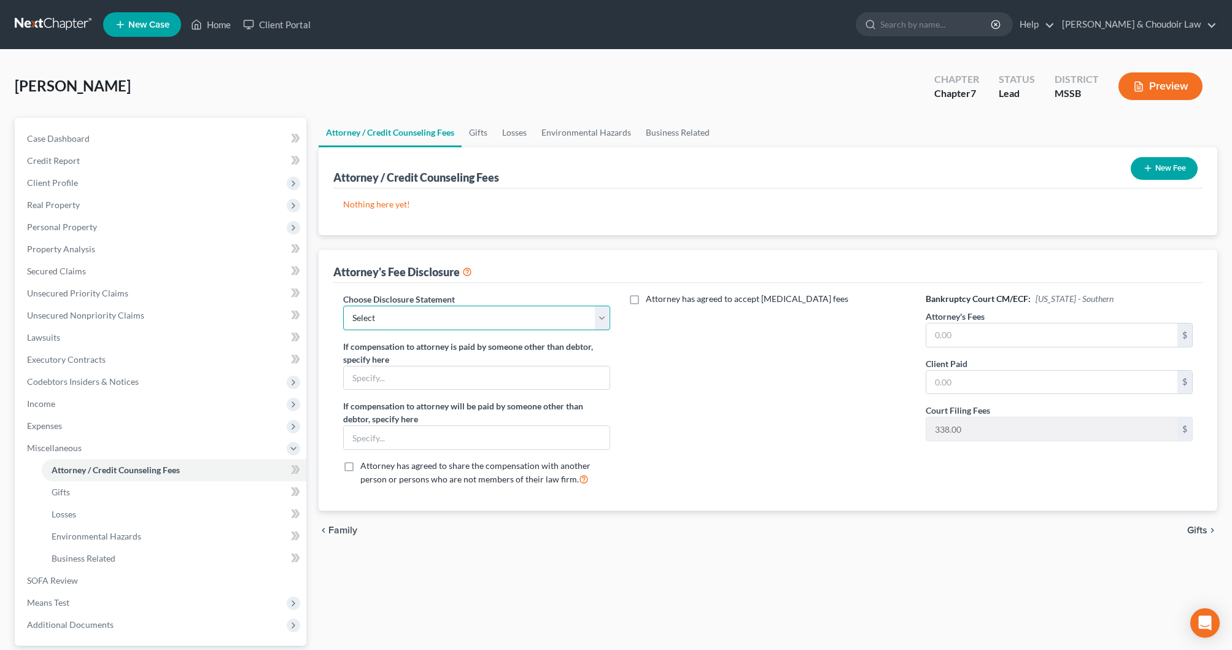
select select "1"
click at [973, 336] on input "text" at bounding box center [1051, 335] width 251 height 23
type input "1,180"
click at [987, 376] on input "text" at bounding box center [1051, 382] width 251 height 23
type input "1,180"
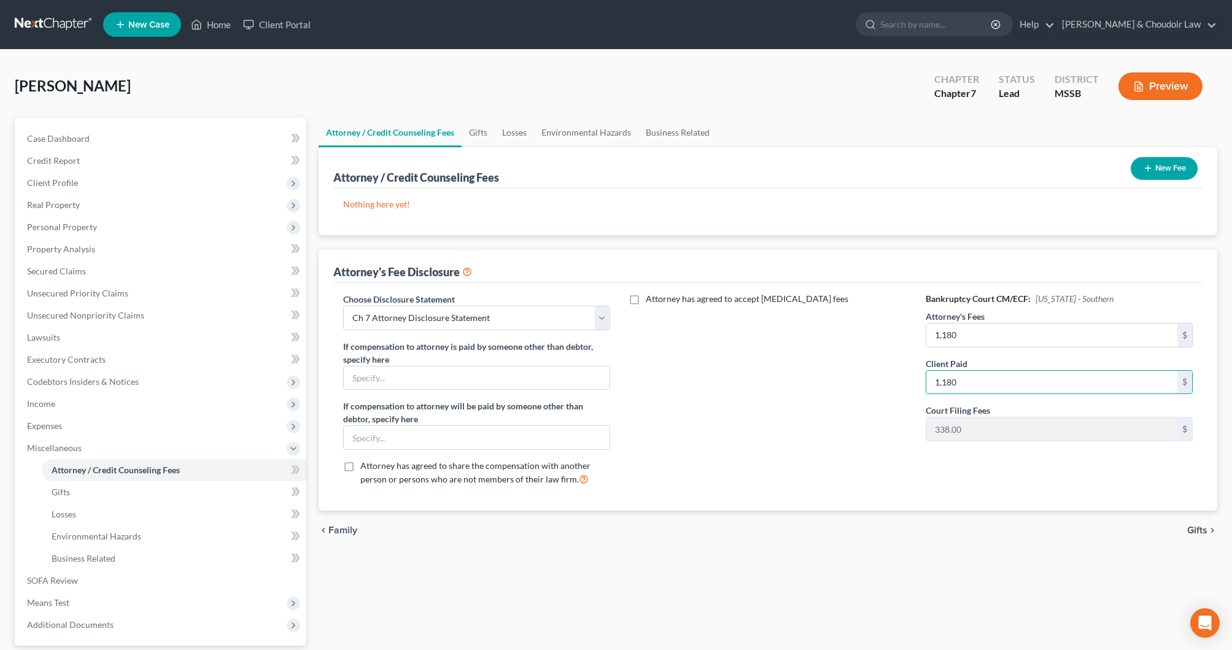
click at [897, 421] on div "Attorney has agreed to accept retainer fees" at bounding box center [769, 394] width 292 height 203
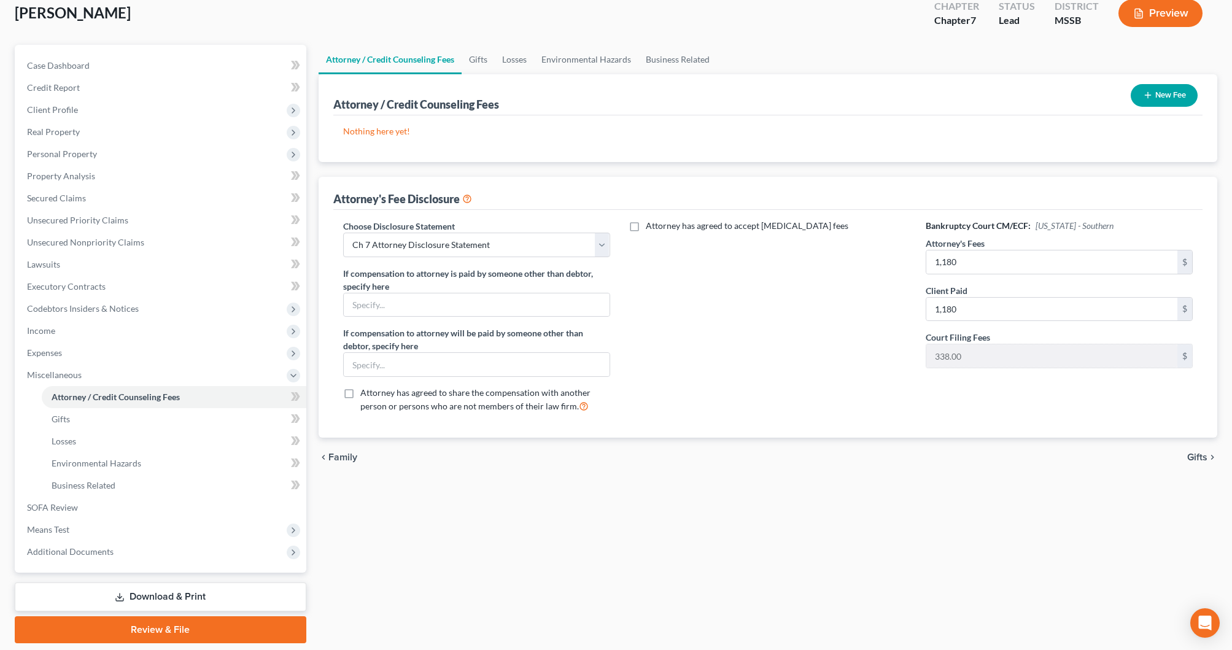
scroll to position [75, 0]
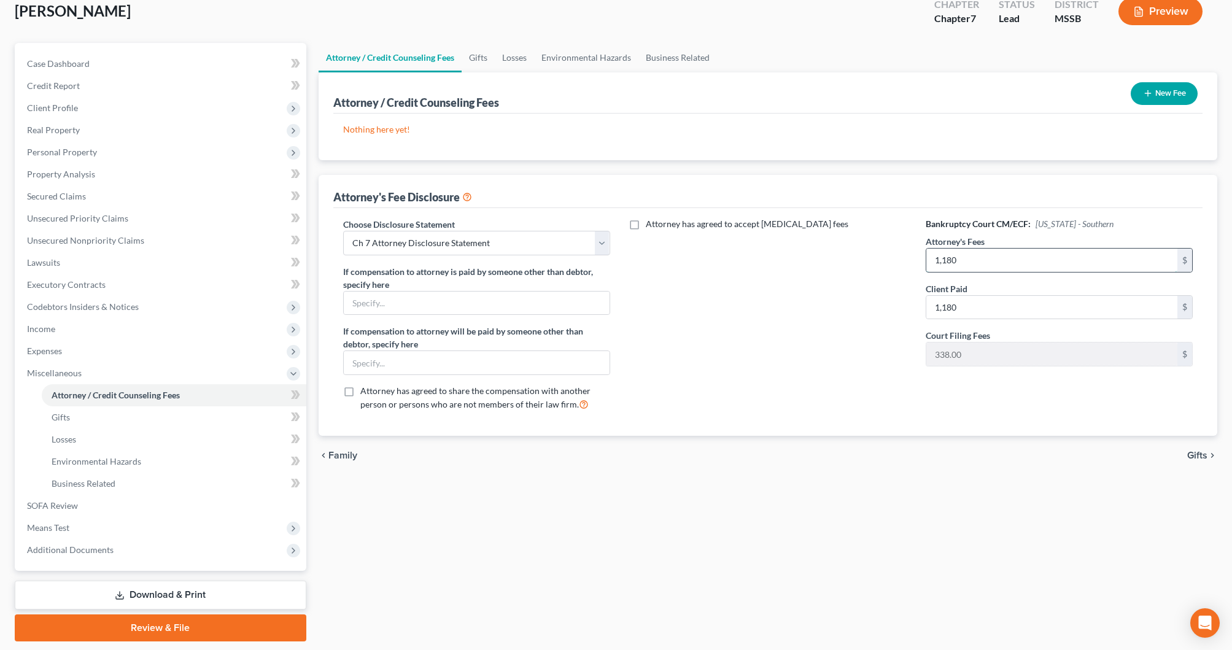
click at [993, 260] on input "1,180" at bounding box center [1051, 260] width 251 height 23
type input "1,180.00"
click at [1003, 301] on input "1,180" at bounding box center [1051, 307] width 251 height 23
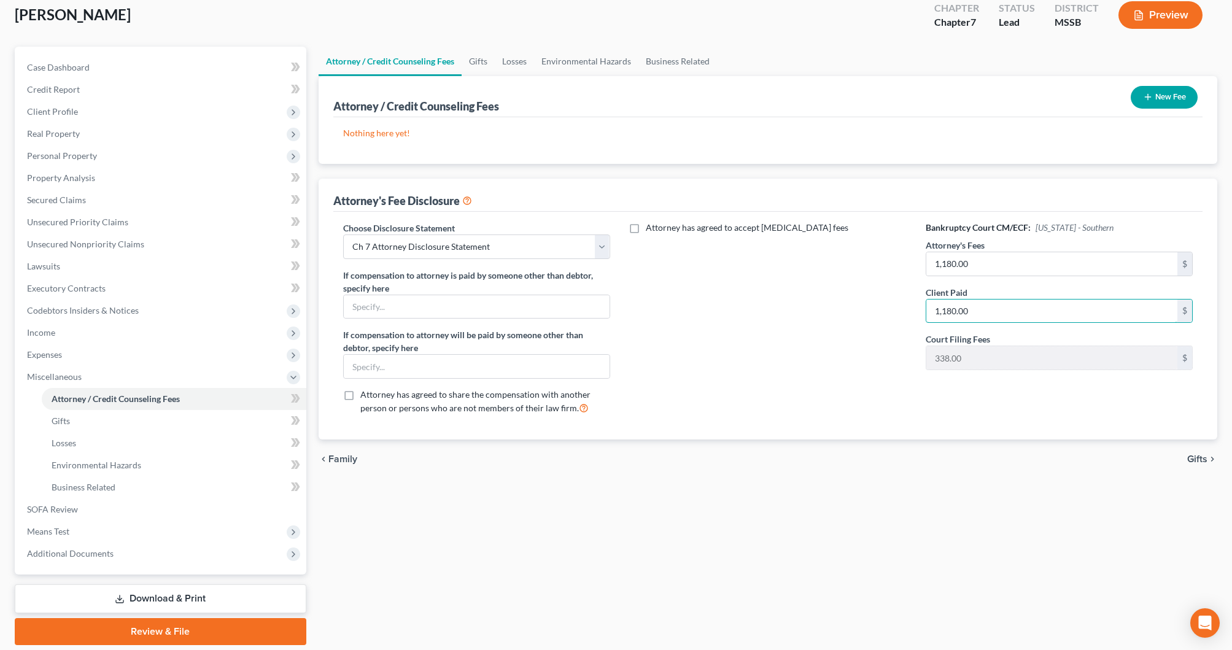
scroll to position [71, 0]
type input "1,180.00"
click at [890, 340] on div "Attorney has agreed to accept retainer fees" at bounding box center [769, 323] width 292 height 203
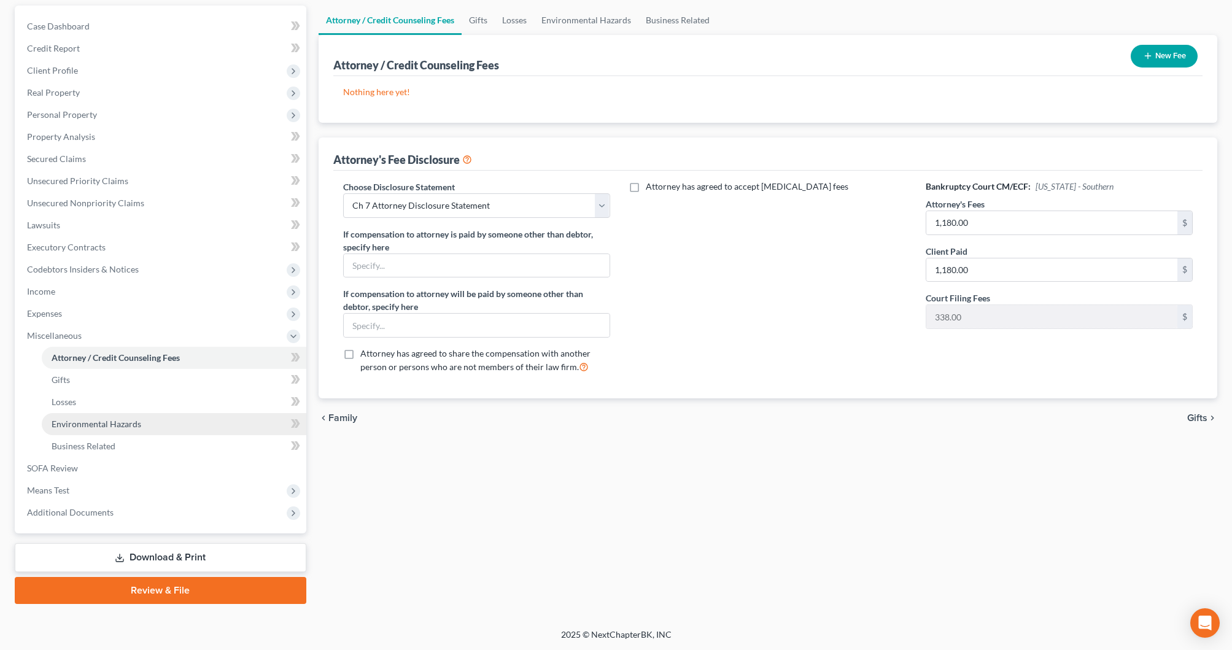
scroll to position [103, 1]
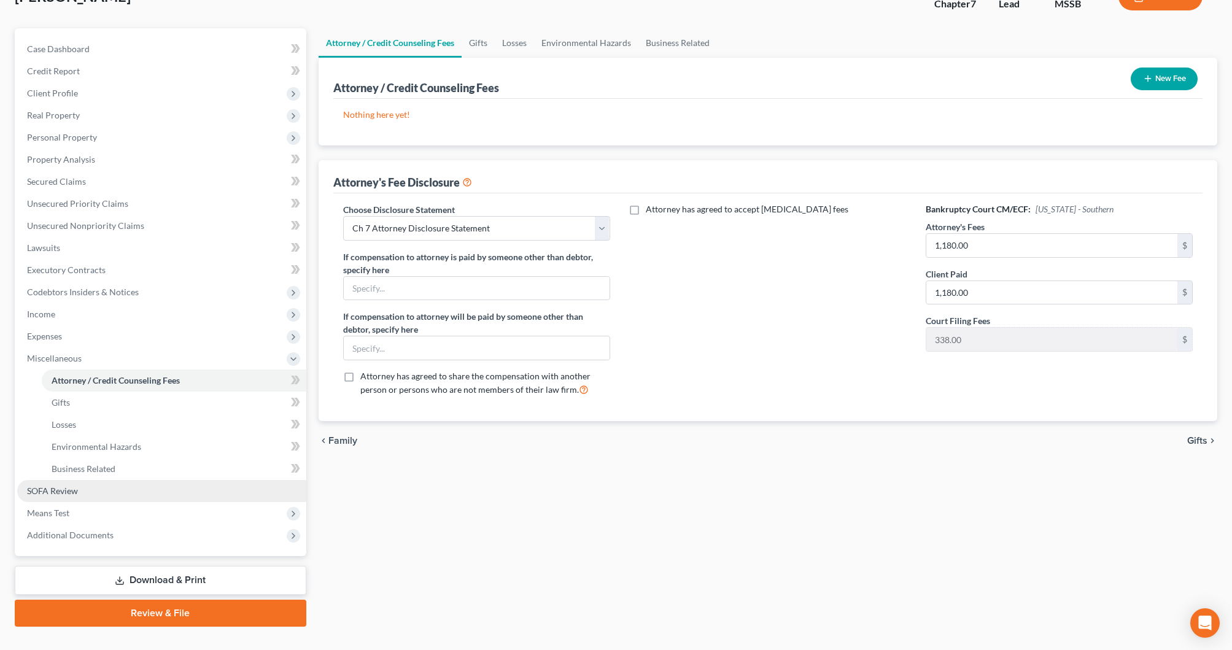
click at [51, 491] on span "SOFA Review" at bounding box center [52, 491] width 51 height 10
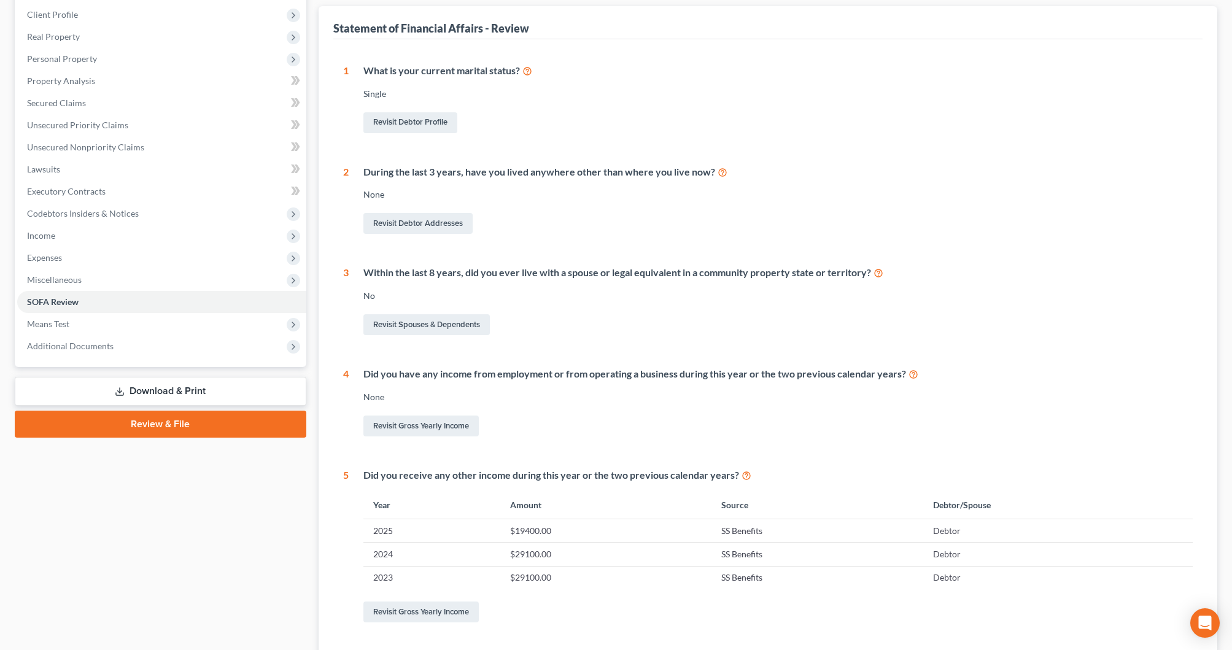
scroll to position [181, 0]
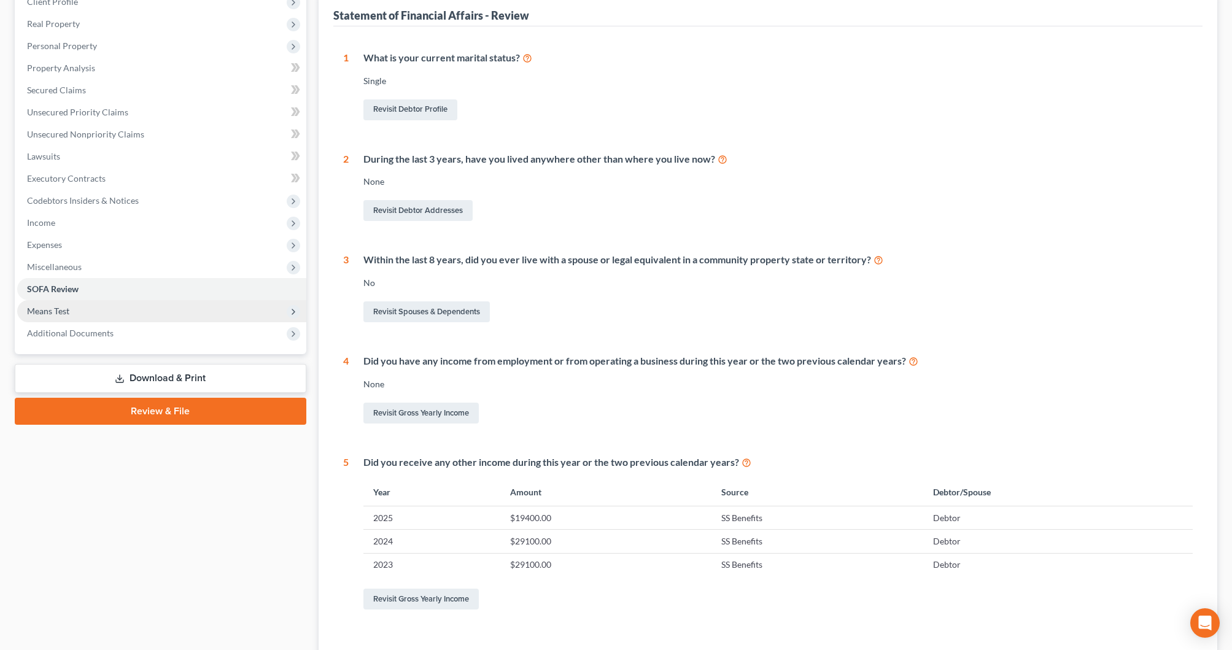
click at [84, 314] on span "Means Test" at bounding box center [161, 311] width 289 height 22
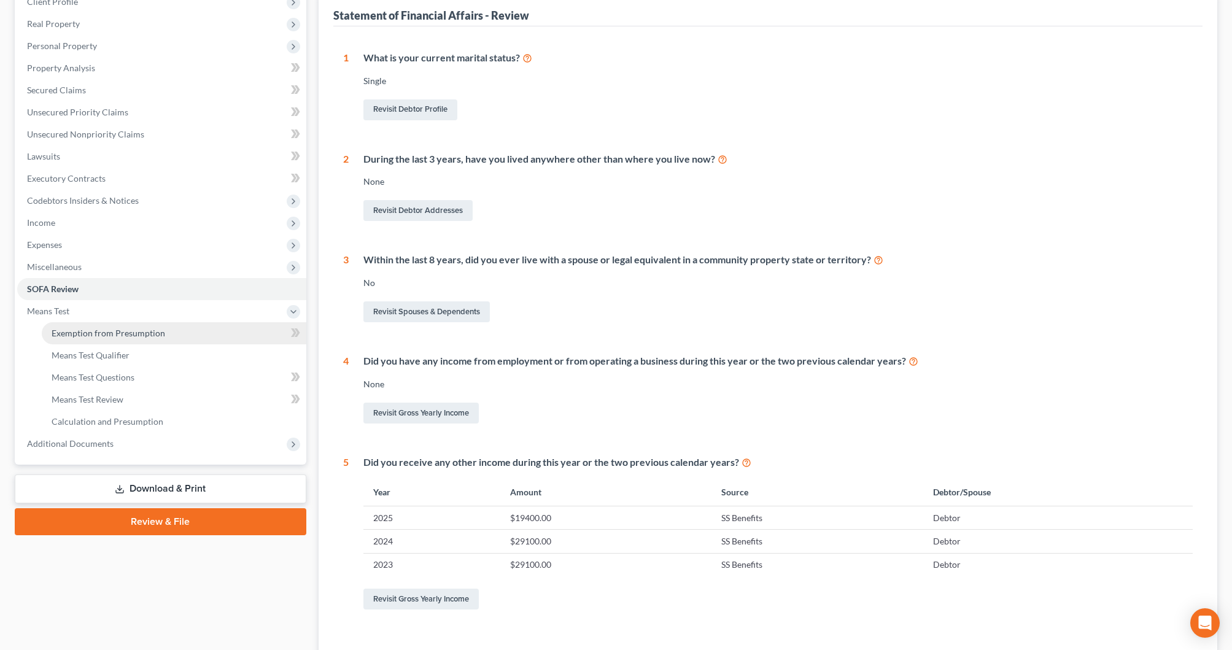
click at [89, 328] on span "Exemption from Presumption" at bounding box center [109, 333] width 114 height 10
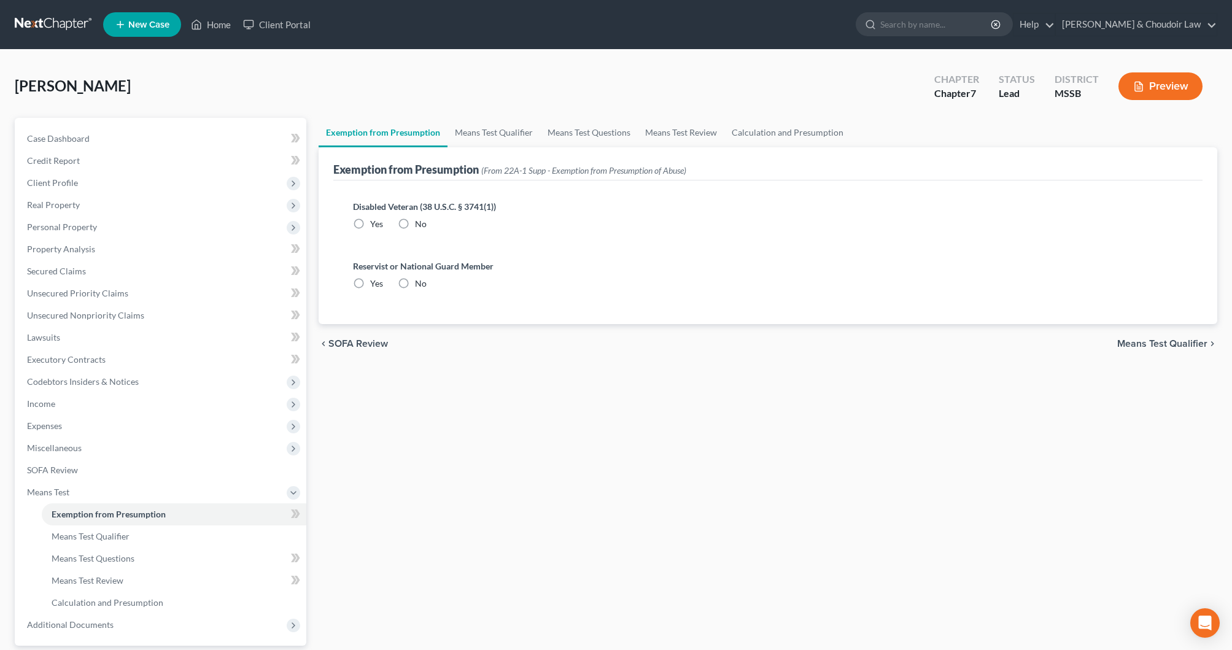
click at [415, 225] on label "No" at bounding box center [421, 224] width 12 height 12
click at [420, 225] on input "No" at bounding box center [424, 222] width 8 height 8
radio input "true"
drag, startPoint x: 405, startPoint y: 281, endPoint x: 490, endPoint y: 128, distance: 175.6
click at [415, 281] on label "No" at bounding box center [421, 284] width 12 height 12
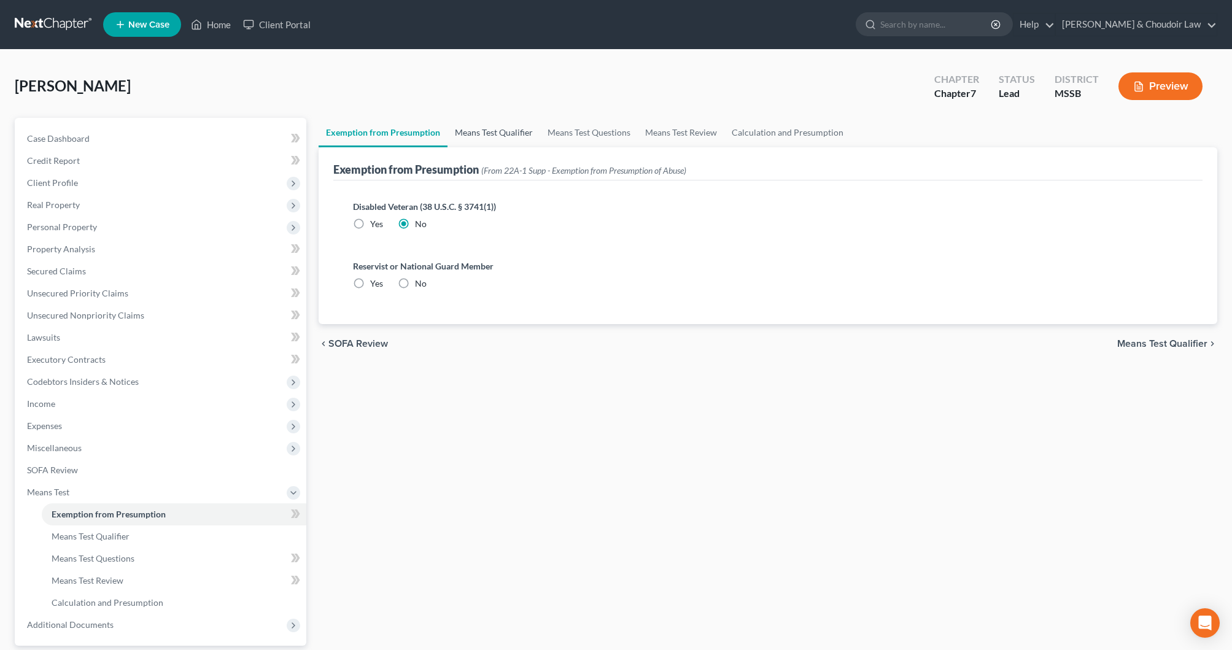
click at [420, 281] on input "No" at bounding box center [424, 282] width 8 height 8
radio input "true"
click at [507, 128] on link "Means Test Qualifier" at bounding box center [494, 132] width 93 height 29
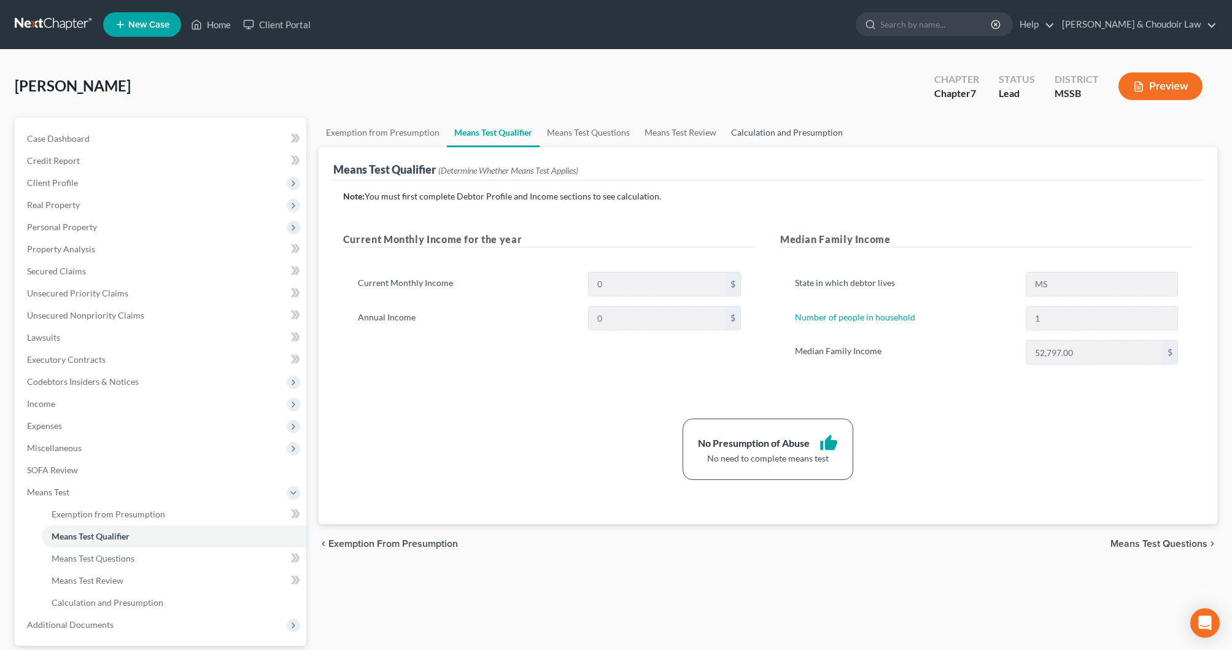
click at [767, 127] on link "Calculation and Presumption" at bounding box center [787, 132] width 126 height 29
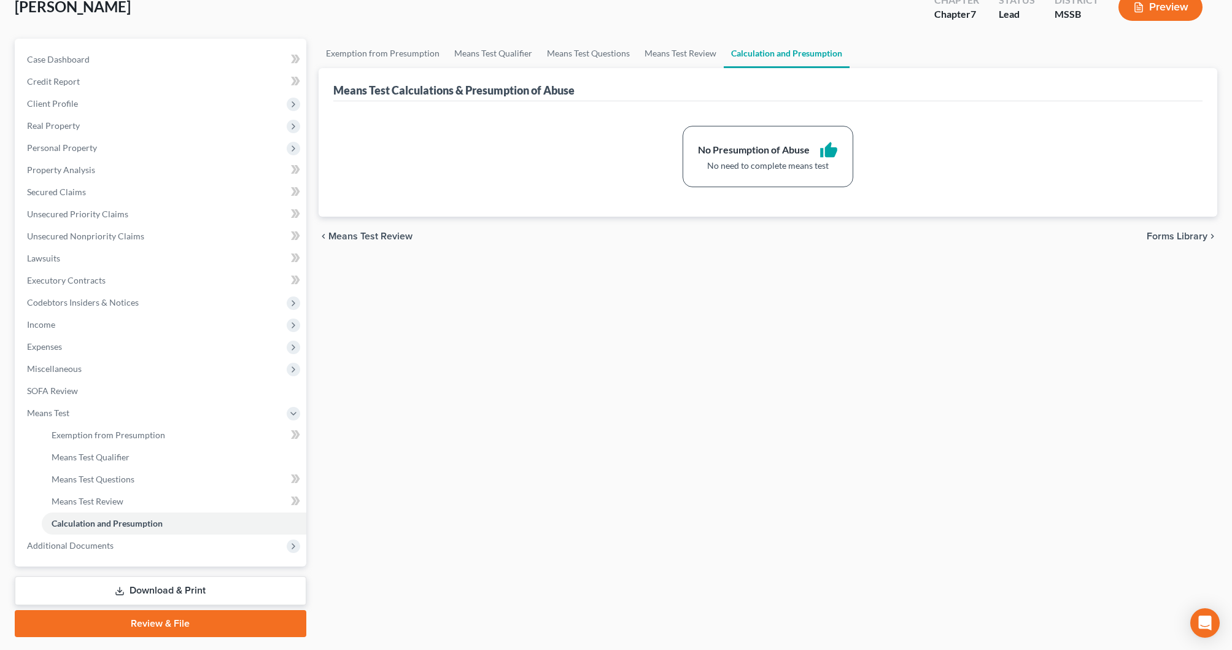
scroll to position [79, 1]
click at [208, 597] on link "Download & Print" at bounding box center [161, 591] width 292 height 29
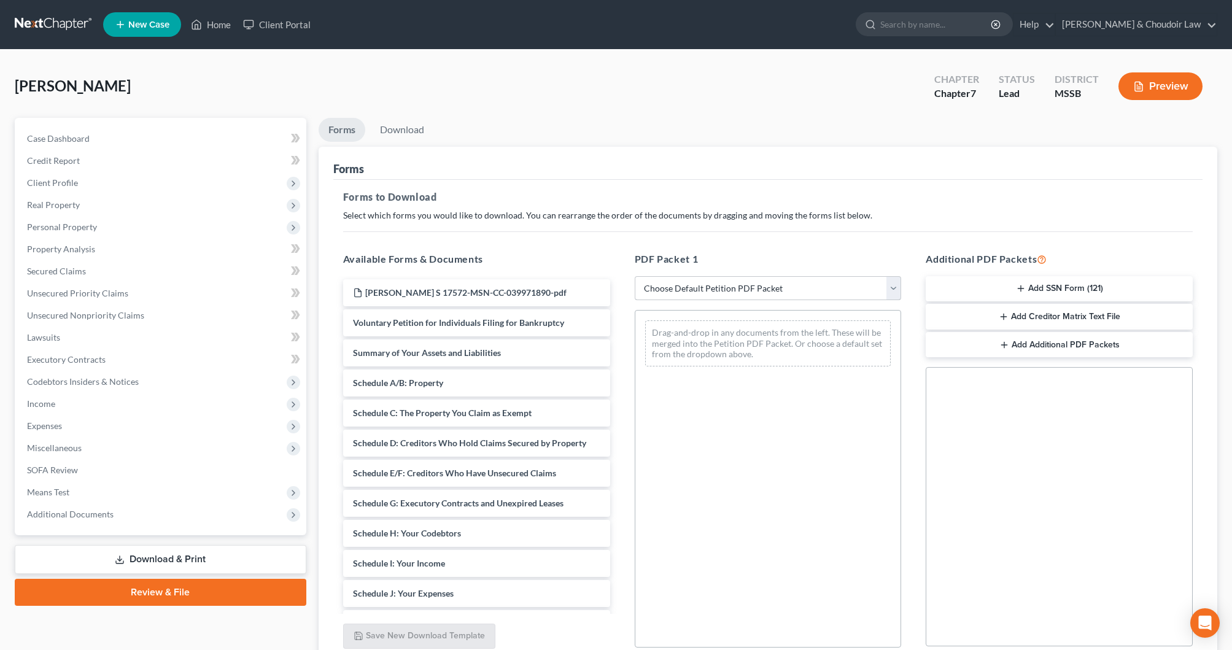
scroll to position [41, 0]
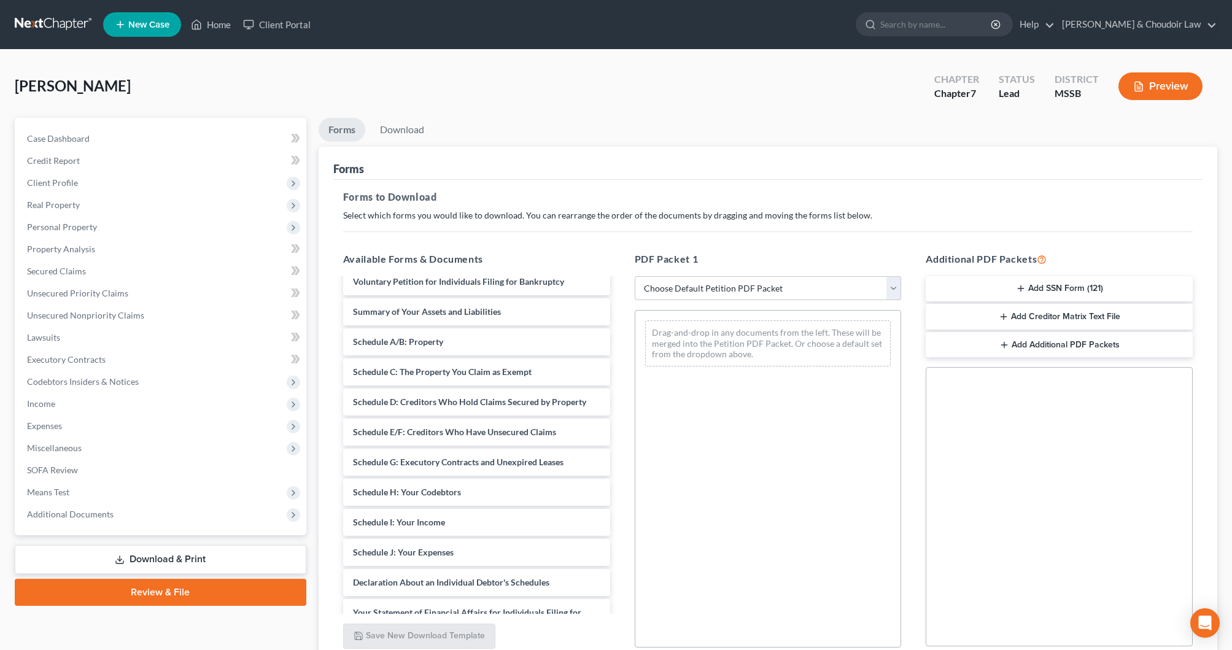
select select "0"
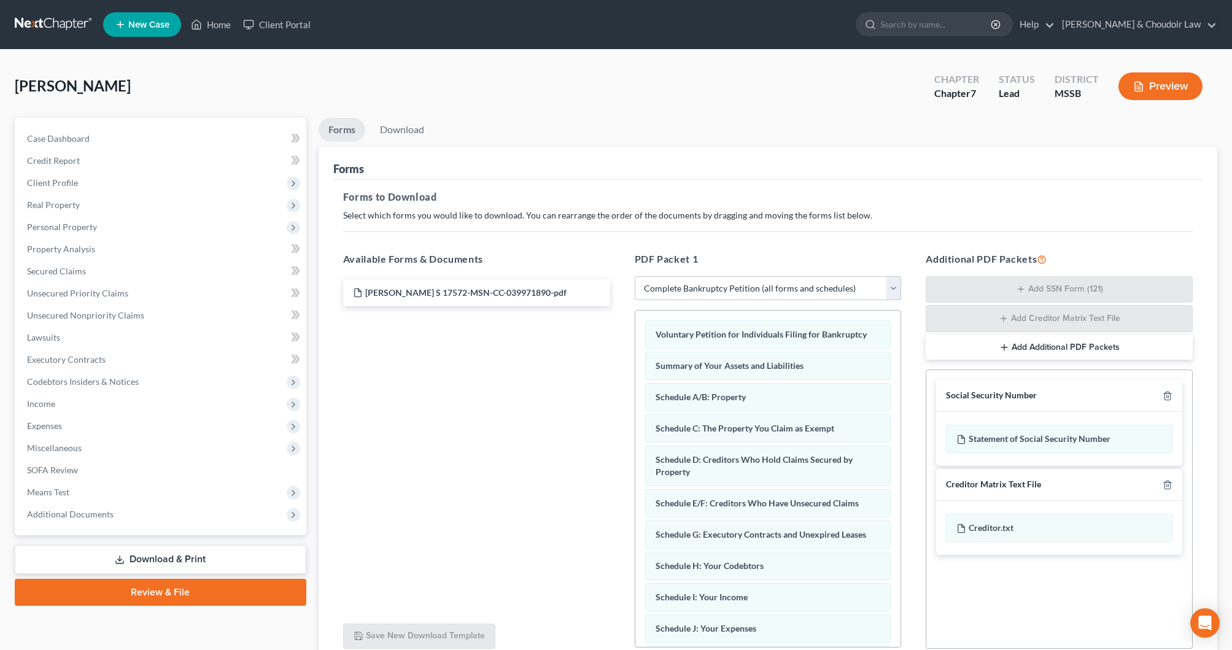
scroll to position [0, 0]
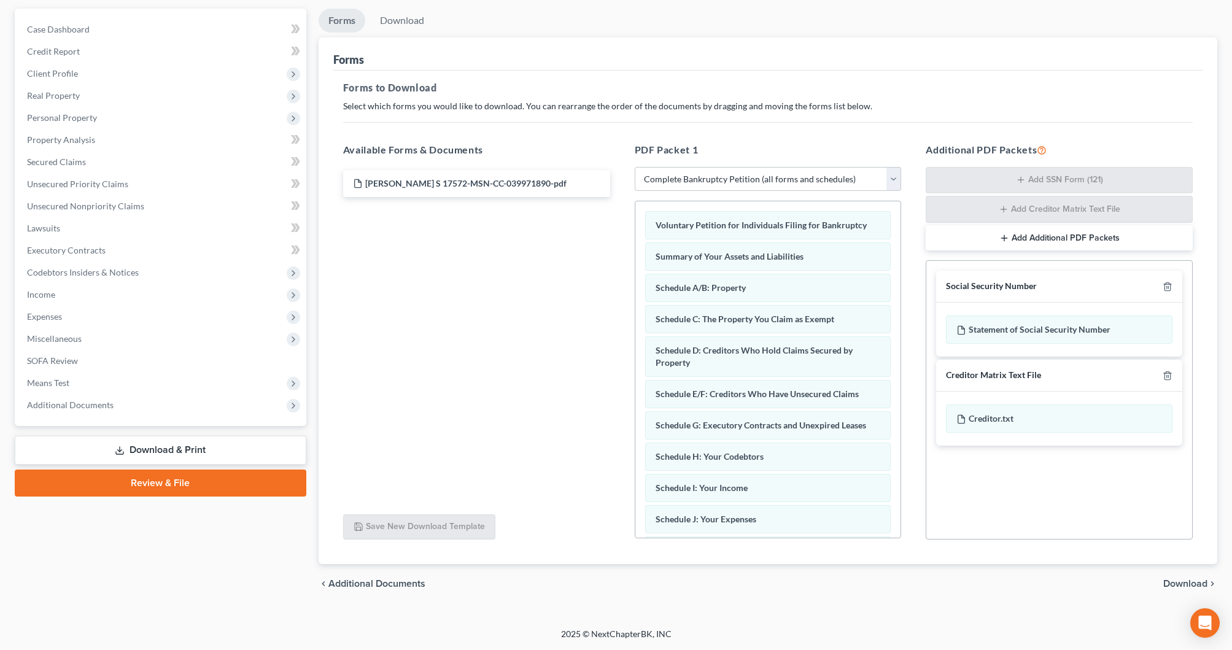
click at [1194, 581] on span "Download" at bounding box center [1185, 584] width 44 height 10
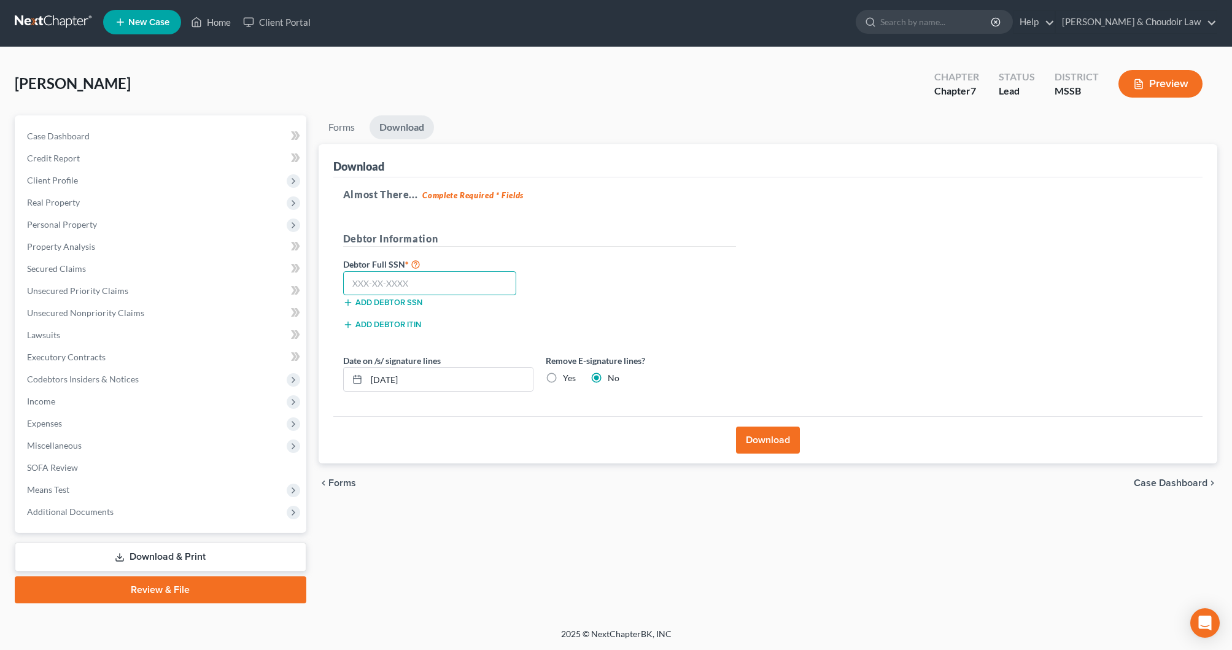
click at [475, 285] on input "text" at bounding box center [430, 283] width 174 height 25
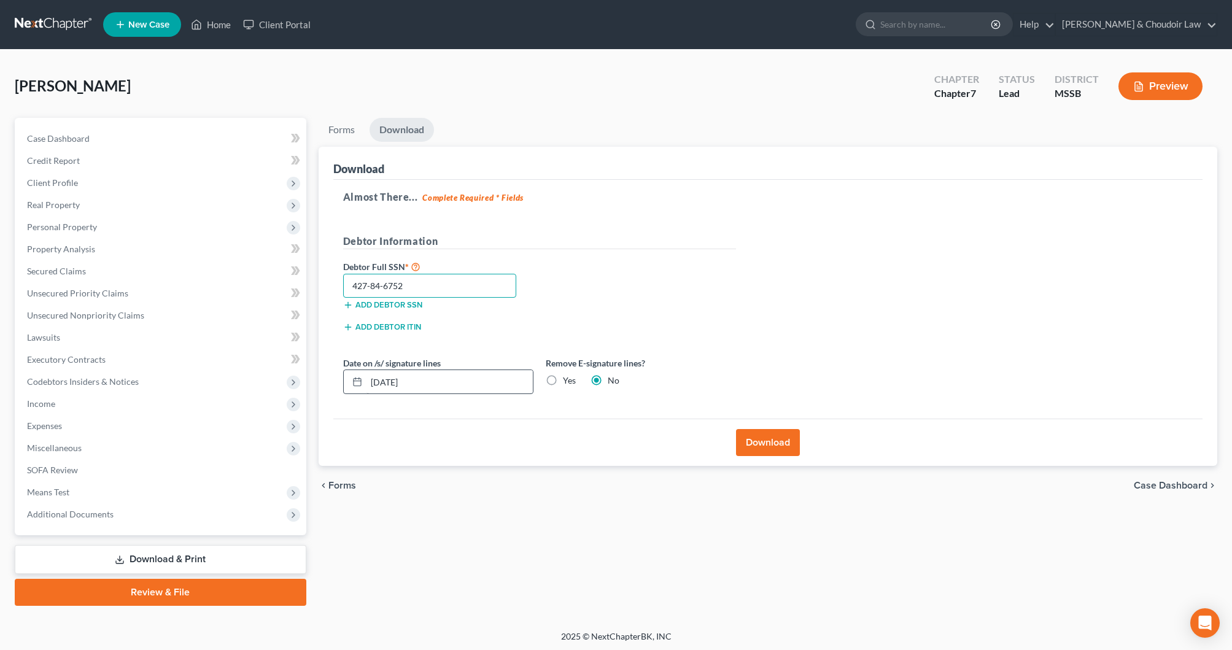
type input "427-84-6752"
drag, startPoint x: 425, startPoint y: 383, endPoint x: 279, endPoint y: 378, distance: 145.6
click at [279, 378] on div "Petition Navigation Case Dashboard Payments Invoices Payments Payments Credit R…" at bounding box center [616, 362] width 1215 height 488
type input "08/22/2025"
click at [563, 383] on label "Yes" at bounding box center [569, 381] width 13 height 12
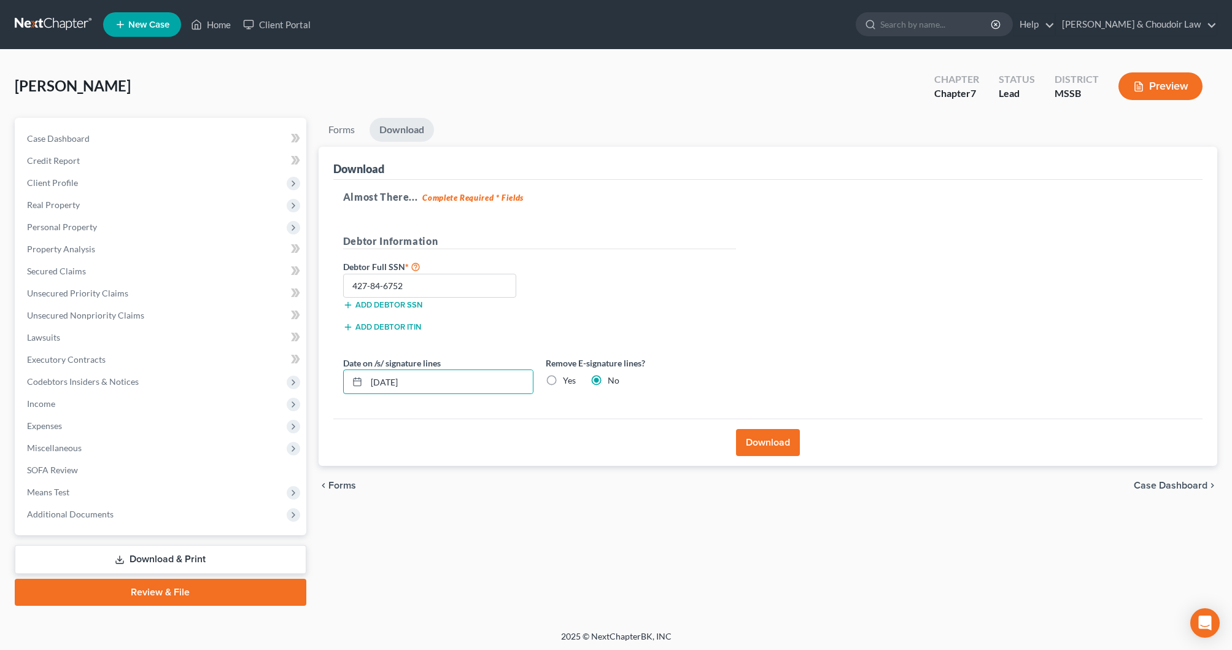
click at [568, 383] on input "Yes" at bounding box center [572, 379] width 8 height 8
radio input "true"
radio input "false"
click at [745, 432] on button "Download" at bounding box center [768, 442] width 64 height 27
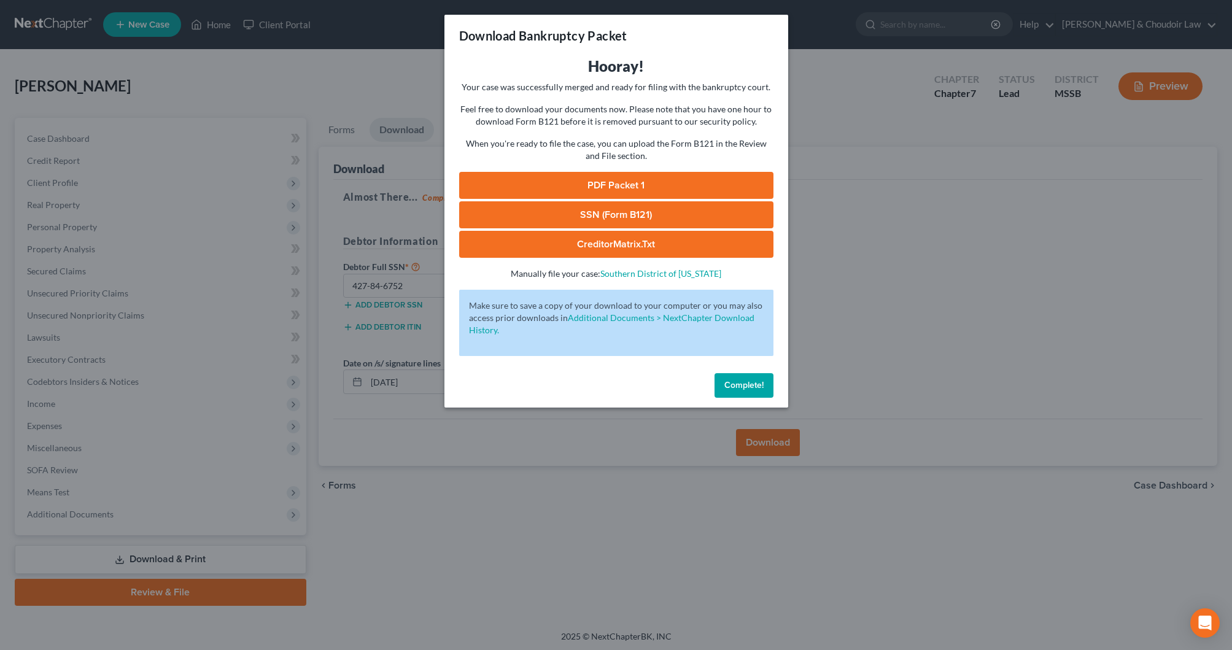
click at [670, 192] on link "PDF Packet 1" at bounding box center [616, 185] width 314 height 27
click at [597, 210] on link "SSN (Form B121)" at bounding box center [616, 214] width 314 height 27
click at [766, 389] on button "Complete!" at bounding box center [744, 385] width 59 height 25
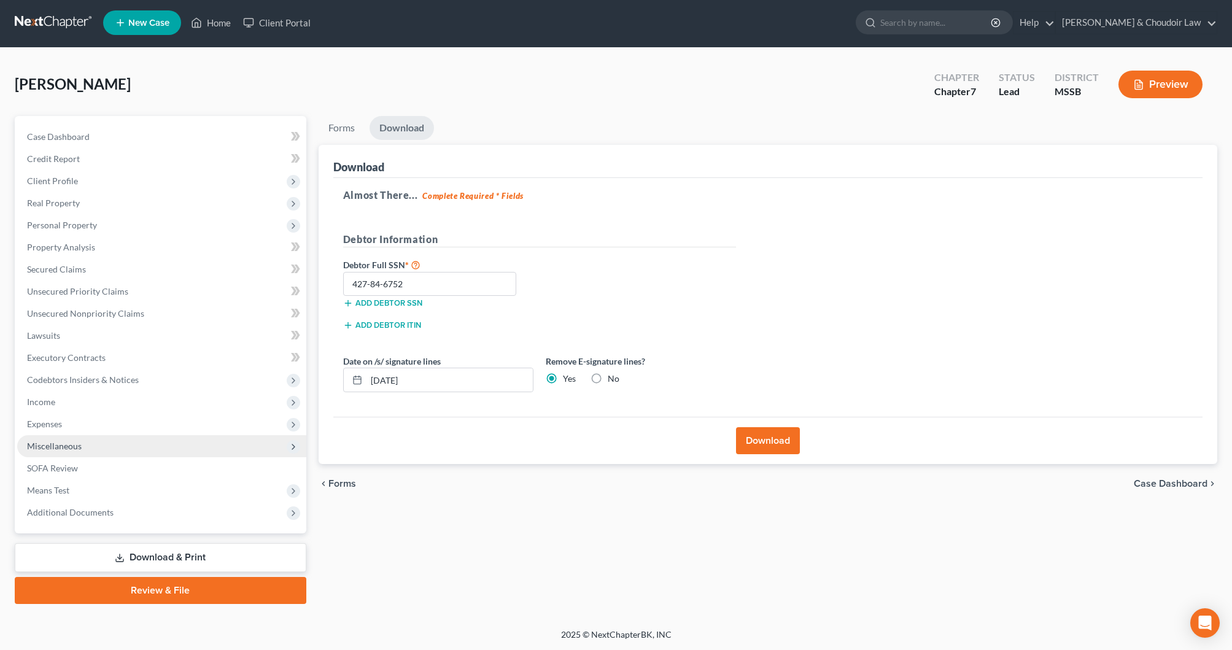
scroll to position [2, 0]
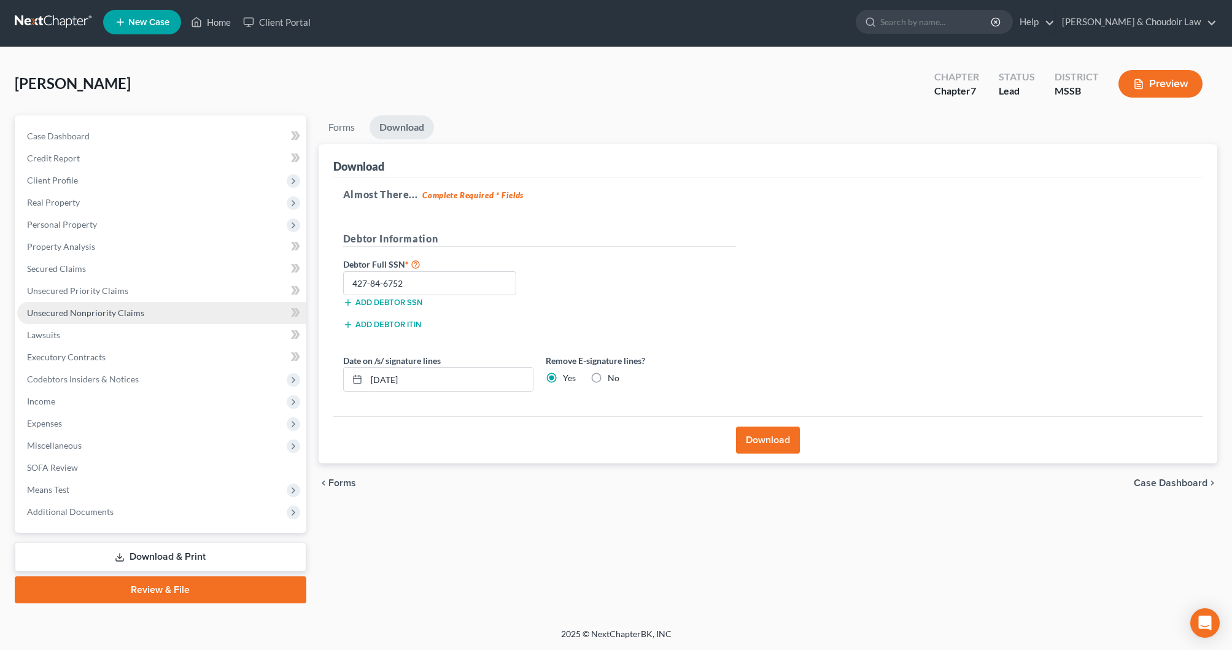
click at [91, 317] on span "Unsecured Nonpriority Claims" at bounding box center [85, 313] width 117 height 10
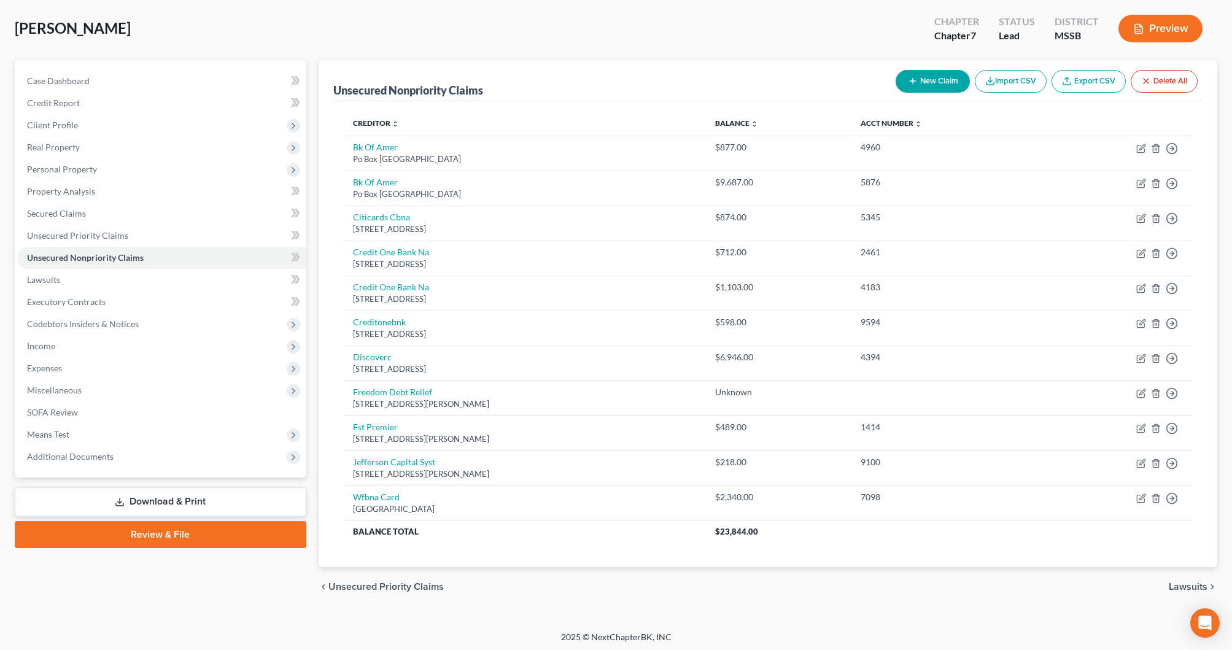
scroll to position [57, 0]
